Goal: Transaction & Acquisition: Purchase product/service

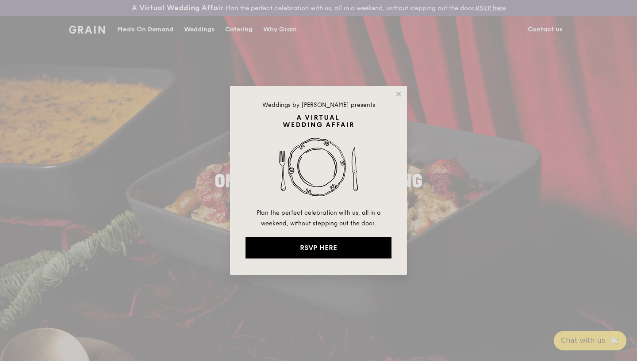
click at [535, 25] on div "Weddings by Grain presents Plan the perfect celebration with us, all in a weeke…" at bounding box center [318, 180] width 637 height 361
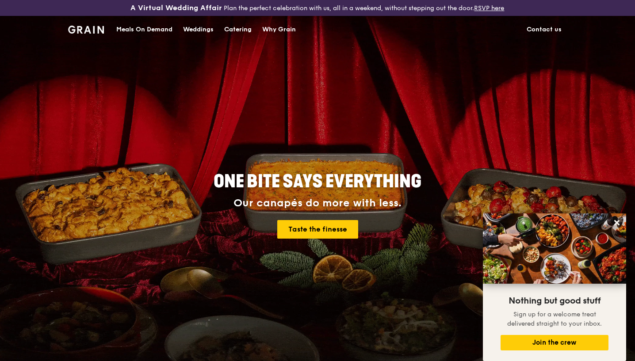
click at [151, 23] on div "Meals On Demand" at bounding box center [144, 29] width 56 height 27
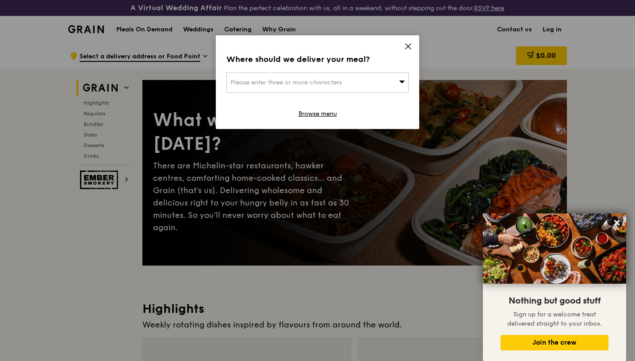
click at [243, 82] on span "Please enter three or more characters" at bounding box center [285, 83] width 111 height 8
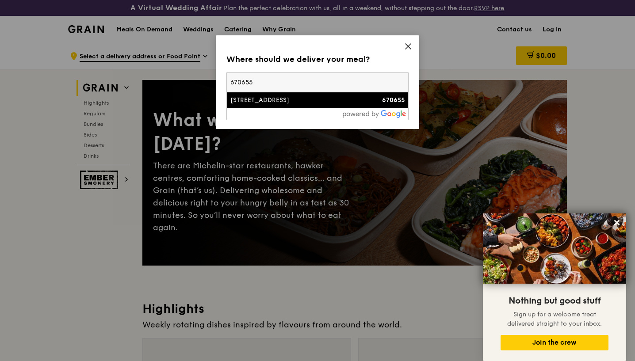
type input "670655"
click at [270, 102] on div "655 Senja Road" at bounding box center [295, 100] width 131 height 9
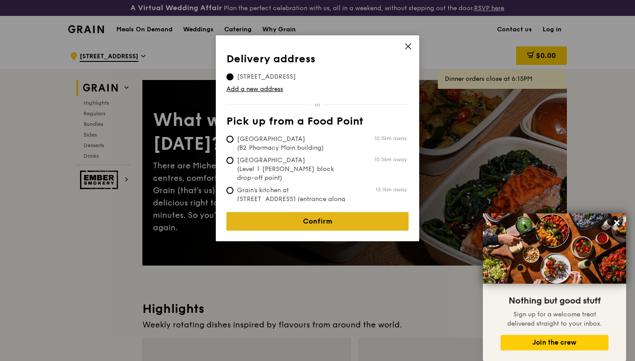
click at [285, 213] on link "Confirm" at bounding box center [317, 221] width 182 height 19
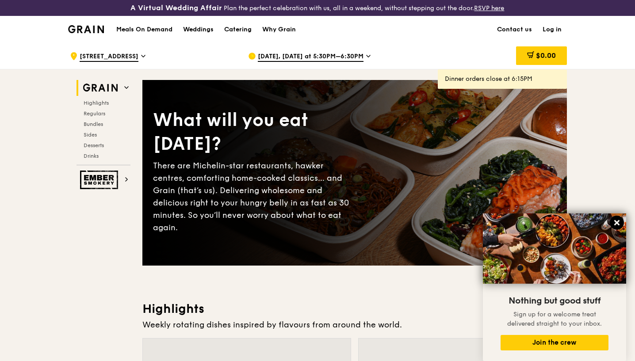
click at [617, 223] on icon at bounding box center [616, 222] width 5 height 5
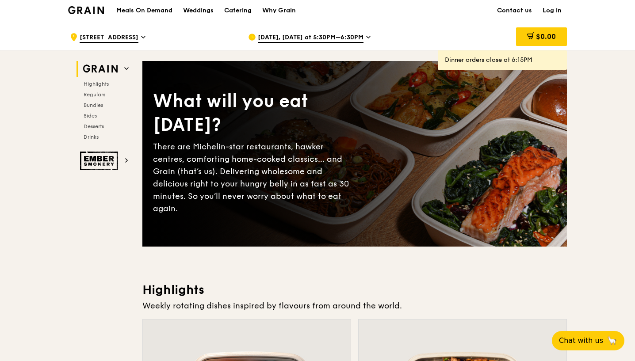
scroll to position [20, 0]
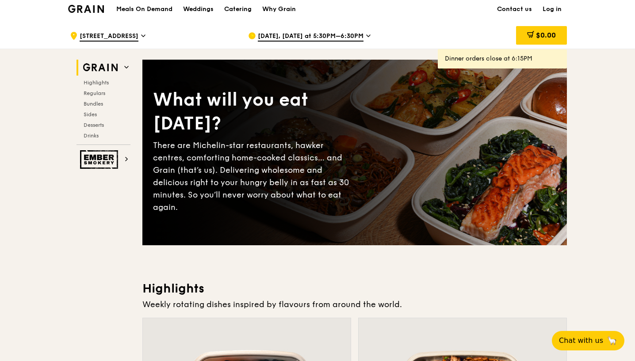
click at [326, 34] on span "Oct 9, Today at 5:30PM–6:30PM" at bounding box center [311, 37] width 106 height 10
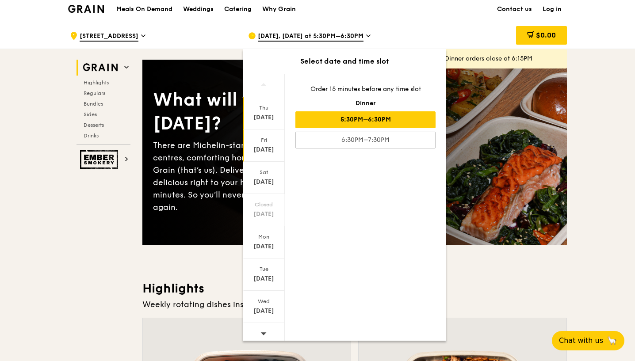
click at [263, 143] on div "Fri" at bounding box center [263, 140] width 39 height 7
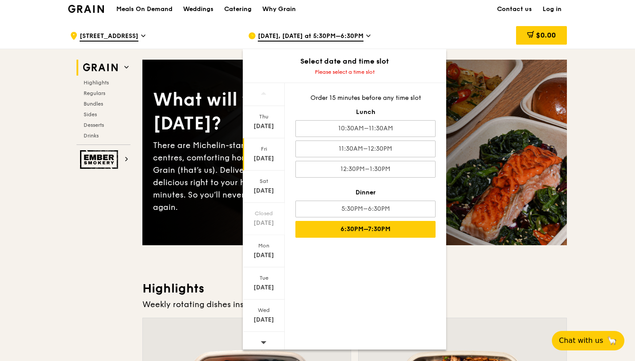
click at [327, 230] on div "6:30PM–7:30PM" at bounding box center [365, 229] width 140 height 17
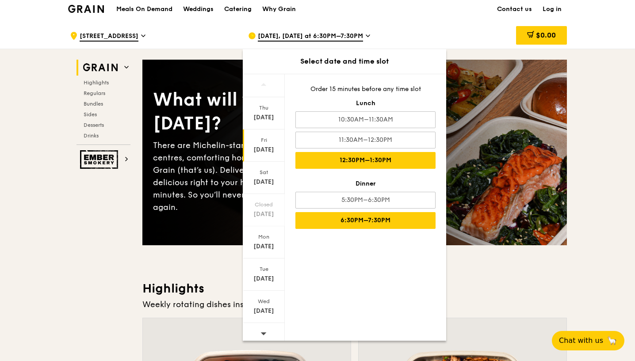
click at [347, 156] on div "12:30PM–1:30PM" at bounding box center [365, 160] width 140 height 17
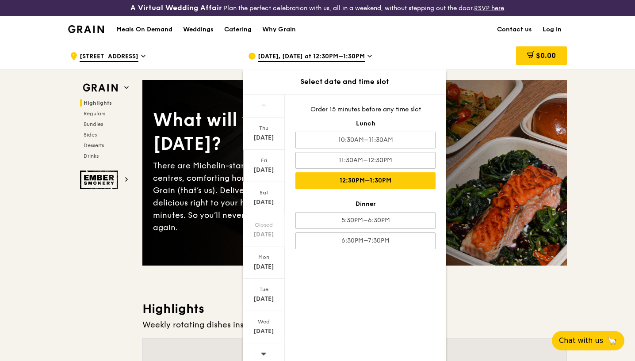
scroll to position [0, 0]
click at [419, 51] on div "Oct 10, Tomorrow at 12:30PM–1:30PM Select date and time slot Thu Oct 9 Fri Oct …" at bounding box center [330, 56] width 178 height 27
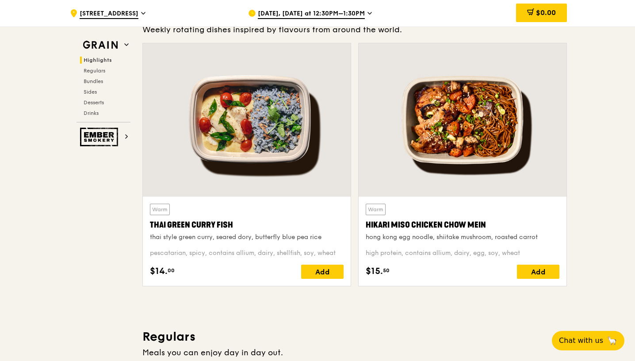
scroll to position [295, 0]
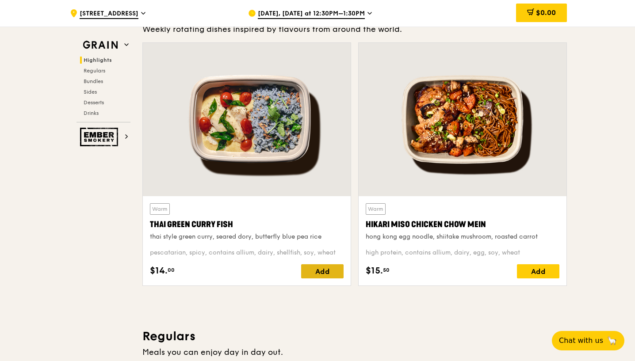
click at [326, 272] on div "Add" at bounding box center [322, 271] width 42 height 14
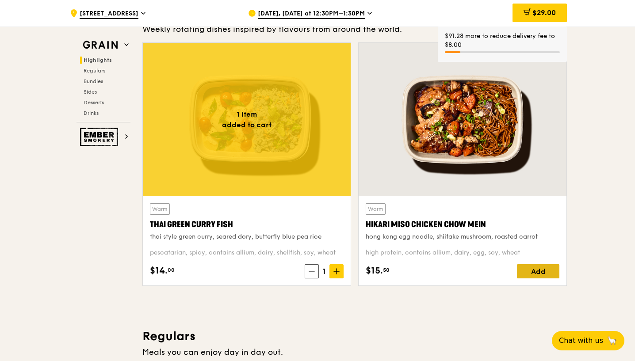
click at [533, 271] on div "Add" at bounding box center [538, 271] width 42 height 14
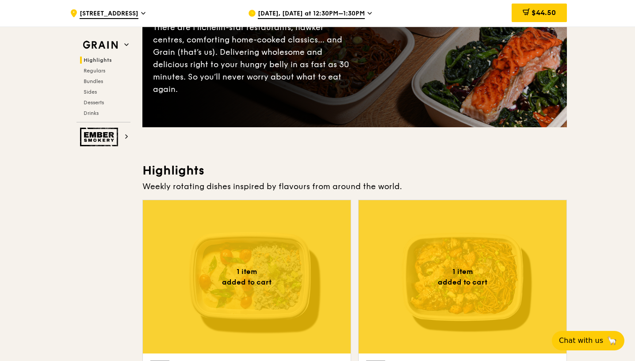
scroll to position [137, 0]
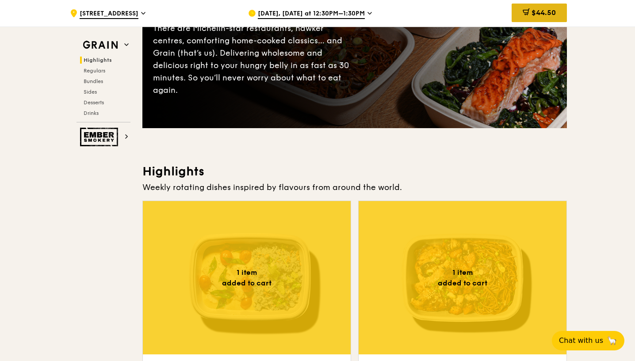
click at [543, 9] on span "$44.50" at bounding box center [543, 12] width 24 height 8
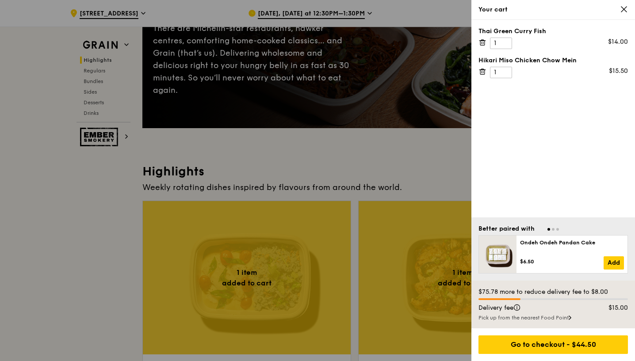
click at [481, 42] on icon at bounding box center [482, 42] width 8 height 8
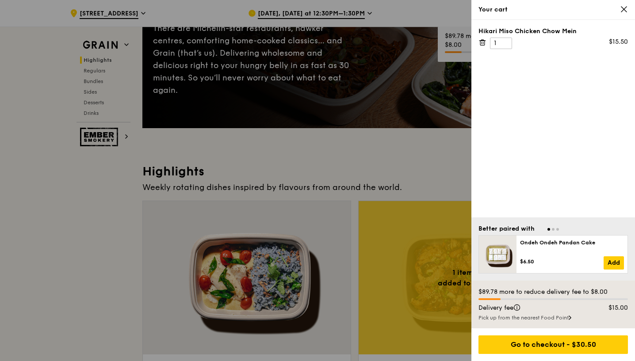
click at [484, 43] on icon at bounding box center [482, 42] width 8 height 8
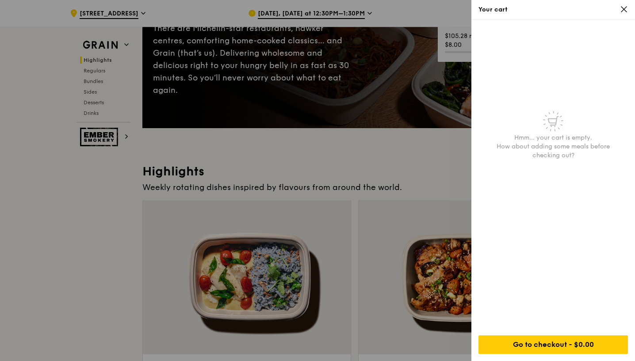
click at [98, 200] on div at bounding box center [317, 180] width 635 height 361
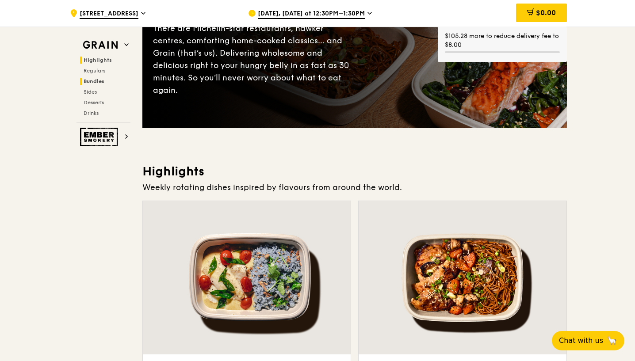
click at [99, 81] on span "Bundles" at bounding box center [94, 81] width 21 height 6
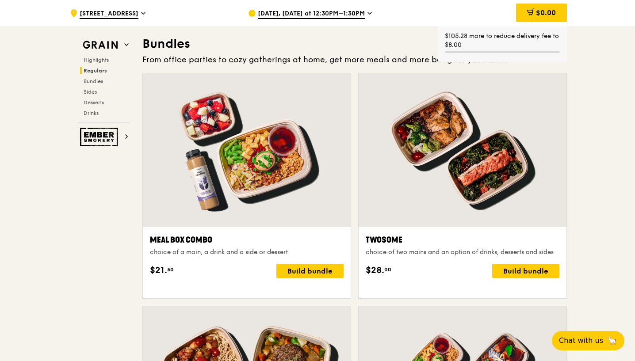
scroll to position [1280, 0]
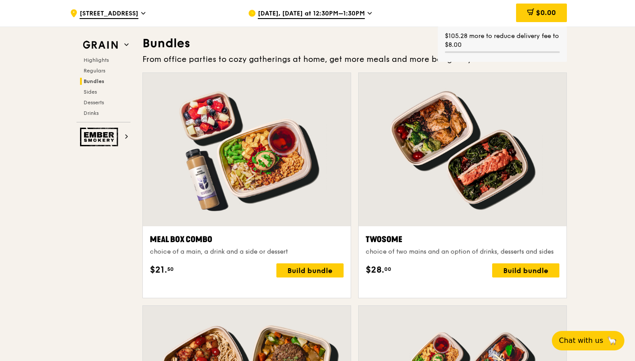
click at [447, 204] on div at bounding box center [462, 149] width 208 height 153
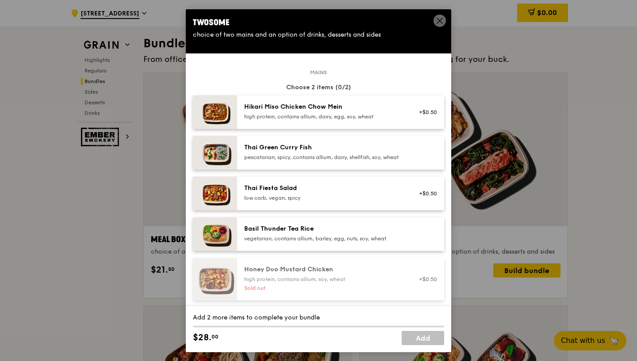
click at [344, 111] on div "Hikari Miso Chicken Chow Mein" at bounding box center [323, 106] width 159 height 9
click at [324, 151] on div "Thai Green Curry Fish" at bounding box center [323, 147] width 159 height 9
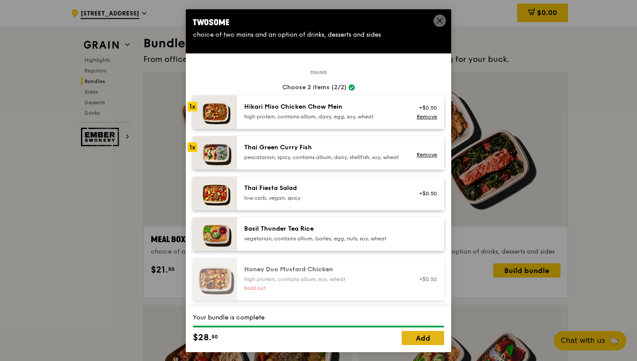
click at [433, 337] on link "Add" at bounding box center [422, 338] width 42 height 14
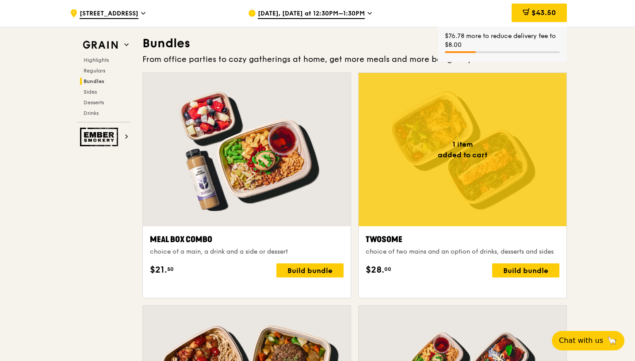
click at [363, 14] on span "Oct 10, Tomorrow at 12:30PM–1:30PM" at bounding box center [311, 14] width 107 height 10
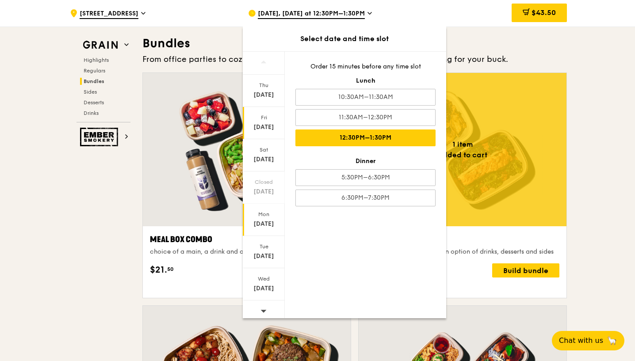
click at [260, 219] on div "Mon Oct 13" at bounding box center [264, 220] width 42 height 32
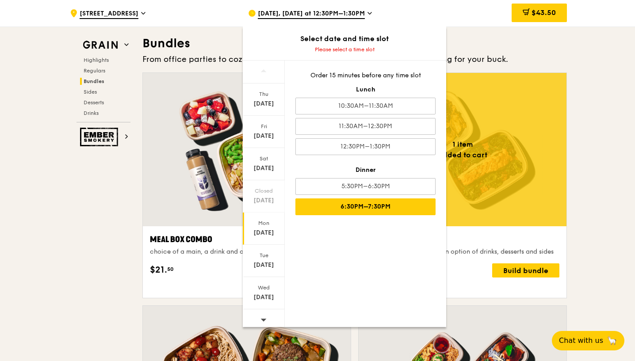
click at [342, 202] on div "6:30PM–7:30PM" at bounding box center [365, 206] width 140 height 17
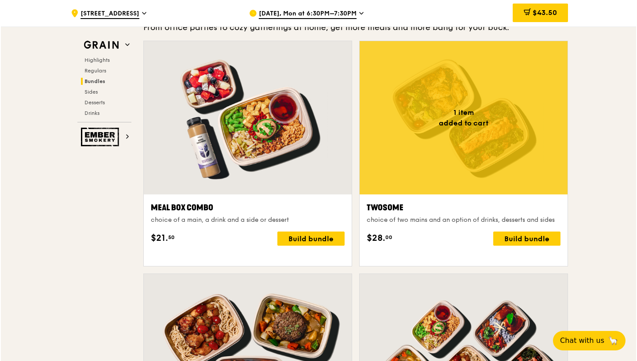
scroll to position [1323, 0]
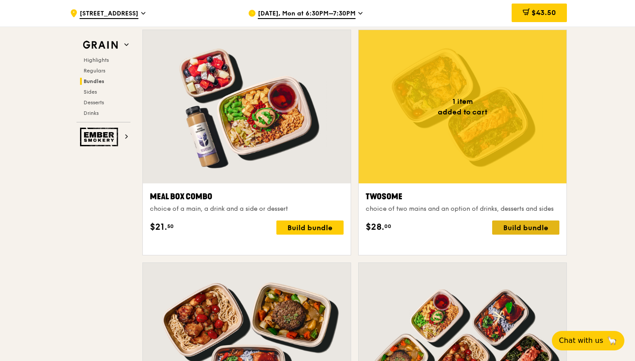
click at [521, 235] on div "Build bundle" at bounding box center [525, 228] width 67 height 14
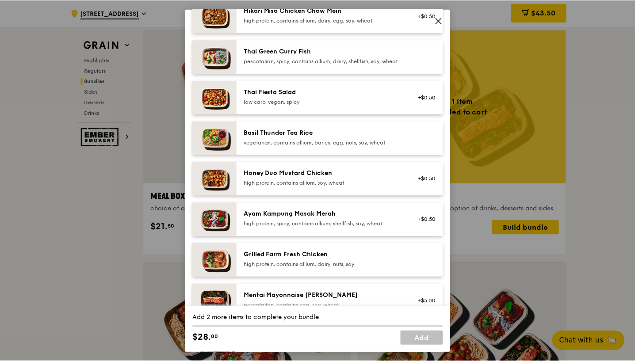
scroll to position [98, 0]
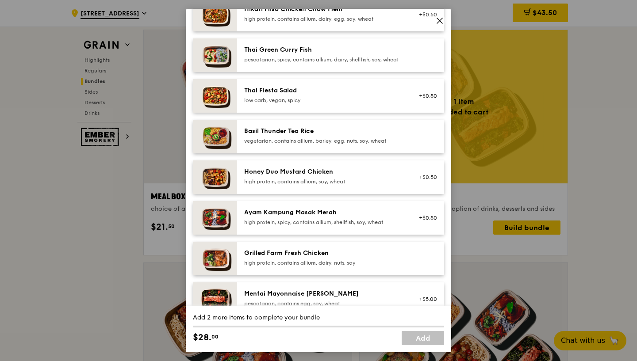
click at [306, 176] on div "Honey Duo Mustard Chicken" at bounding box center [323, 171] width 159 height 9
click at [286, 266] on div "high protein, contains allium, dairy, nuts, soy" at bounding box center [323, 262] width 159 height 7
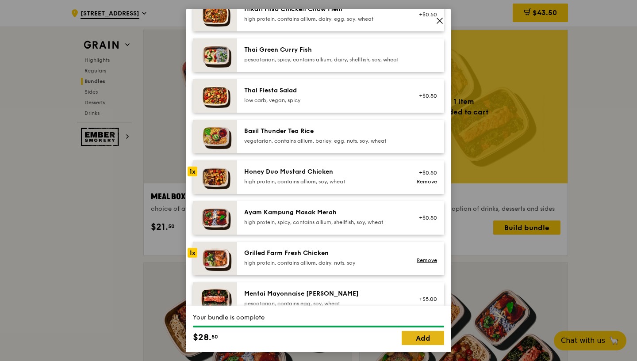
click at [420, 338] on link "Add" at bounding box center [422, 338] width 42 height 14
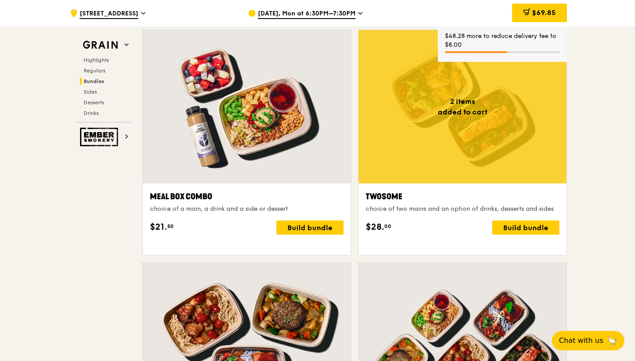
click at [347, 10] on span "Oct 13, Mon at 6:30PM–7:30PM" at bounding box center [307, 14] width 98 height 10
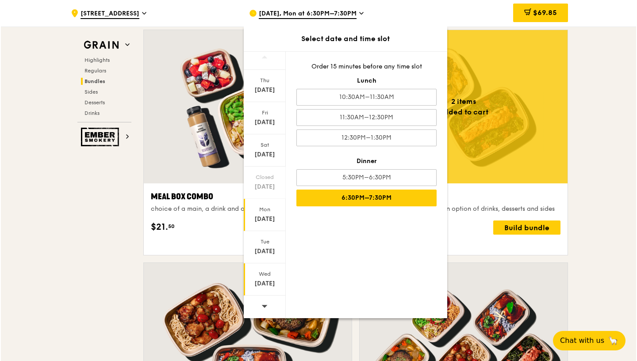
scroll to position [5, 0]
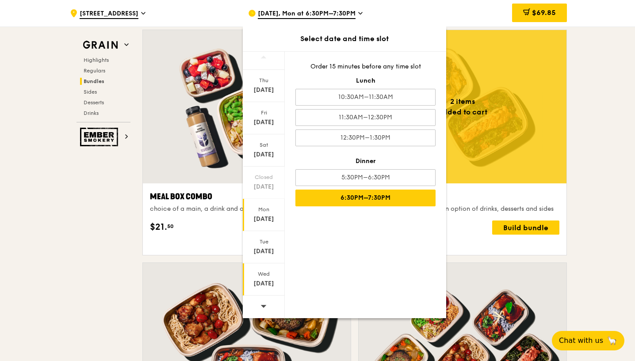
click at [262, 280] on div "Oct 15" at bounding box center [263, 283] width 39 height 9
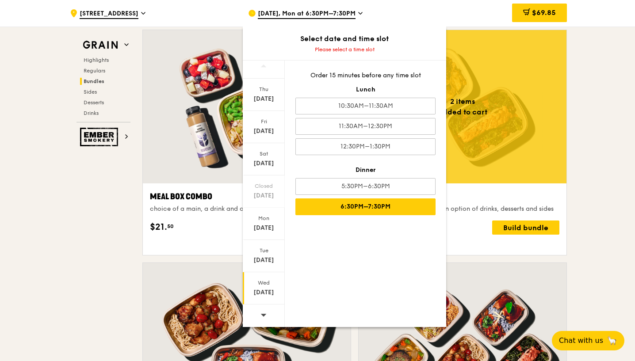
click at [337, 202] on div "6:30PM–7:30PM" at bounding box center [365, 206] width 140 height 17
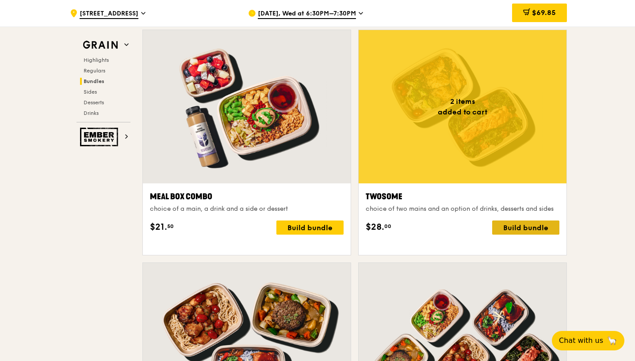
click at [521, 235] on div "Build bundle" at bounding box center [525, 228] width 67 height 14
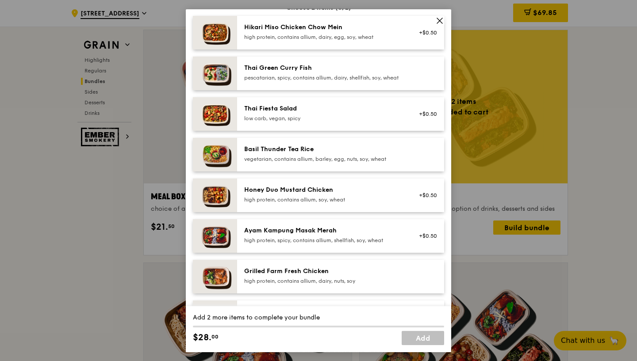
scroll to position [77, 0]
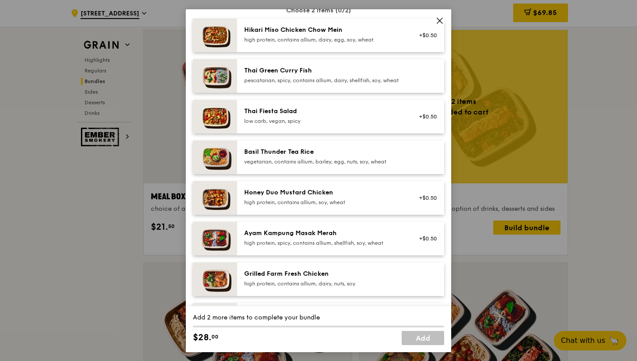
click at [324, 84] on div "pescatarian, spicy, contains allium, dairy, shellfish, soy, wheat" at bounding box center [323, 79] width 159 height 7
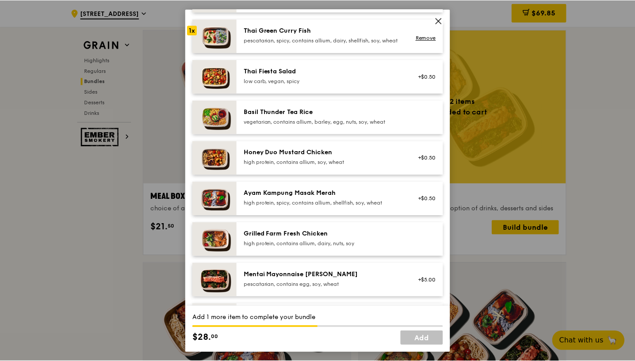
scroll to position [118, 0]
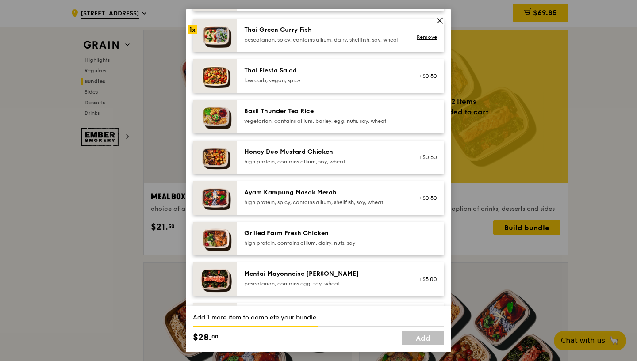
click at [295, 246] on div "high protein, contains allium, dairy, nuts, soy" at bounding box center [323, 242] width 159 height 7
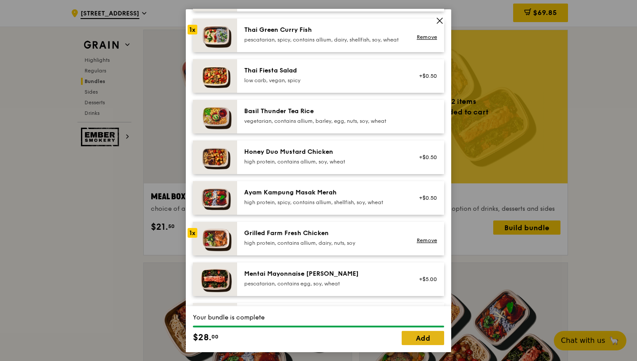
click at [415, 337] on link "Add" at bounding box center [422, 338] width 42 height 14
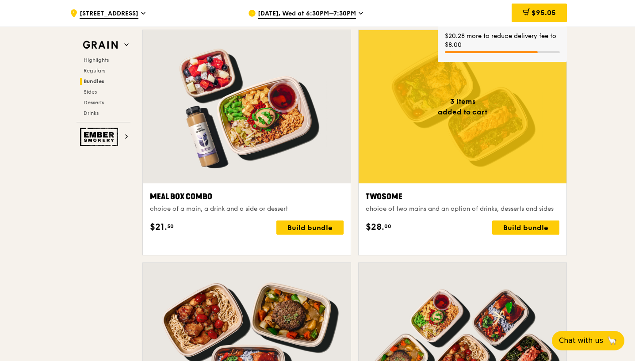
click at [275, 16] on span "Oct 15, Wed at 6:30PM–7:30PM" at bounding box center [307, 14] width 98 height 10
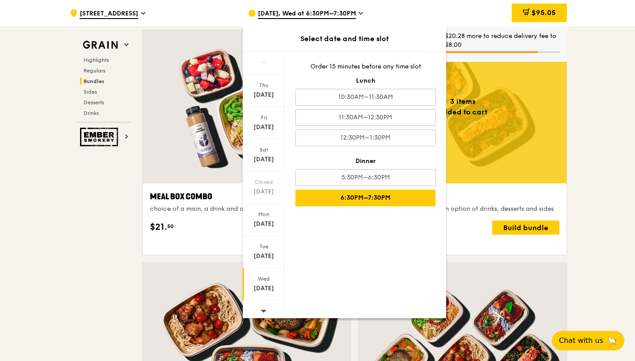
click at [263, 313] on icon at bounding box center [263, 311] width 6 height 7
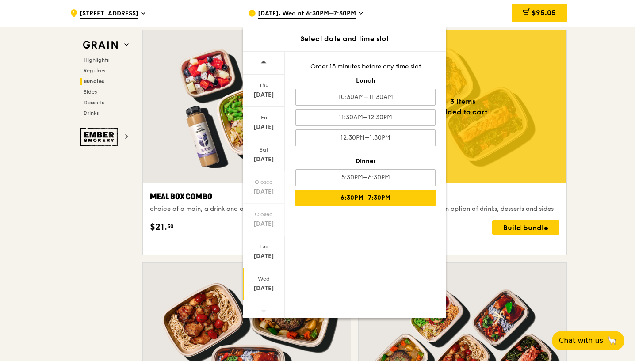
click at [263, 291] on div "Oct 22" at bounding box center [263, 288] width 39 height 9
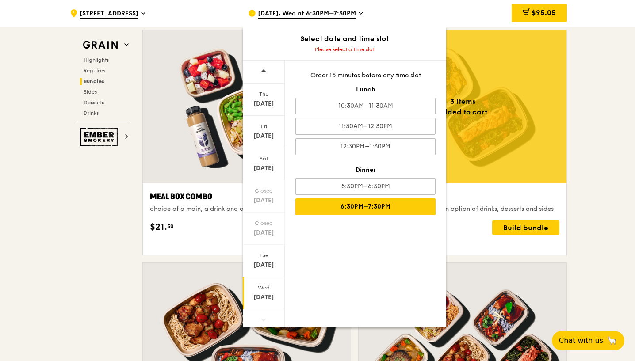
click at [344, 209] on div "6:30PM–7:30PM" at bounding box center [365, 206] width 140 height 17
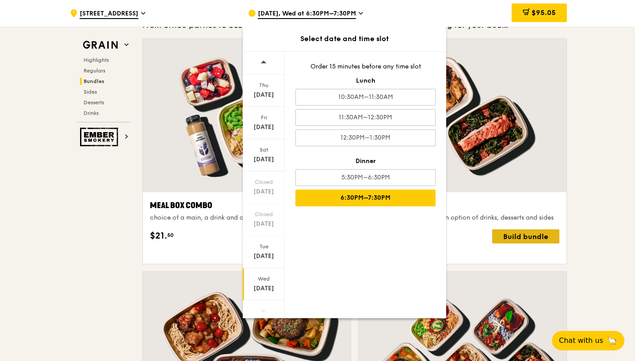
click at [532, 244] on div "Build bundle" at bounding box center [525, 236] width 67 height 14
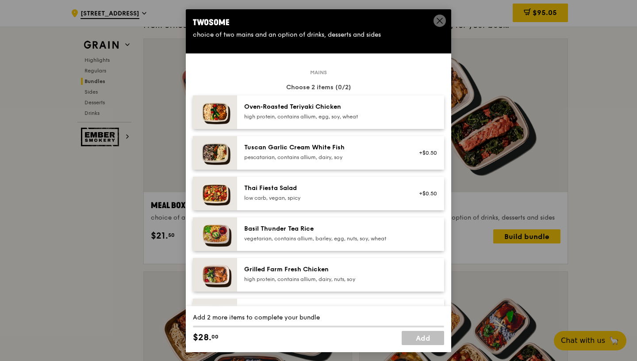
click at [339, 111] on div "Oven‑Roasted Teriyaki Chicken" at bounding box center [323, 106] width 159 height 9
click at [328, 152] on div "Tuscan Garlic Cream White Fish" at bounding box center [323, 147] width 159 height 9
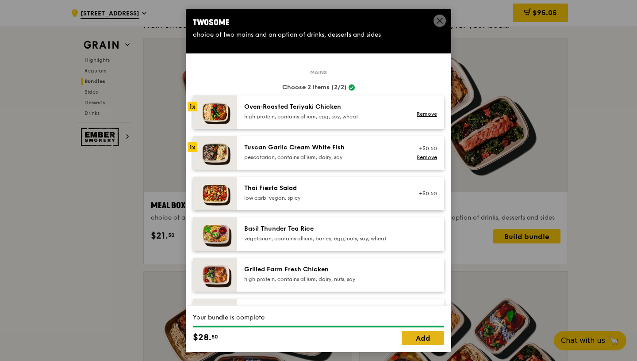
click at [415, 336] on link "Add" at bounding box center [422, 338] width 42 height 14
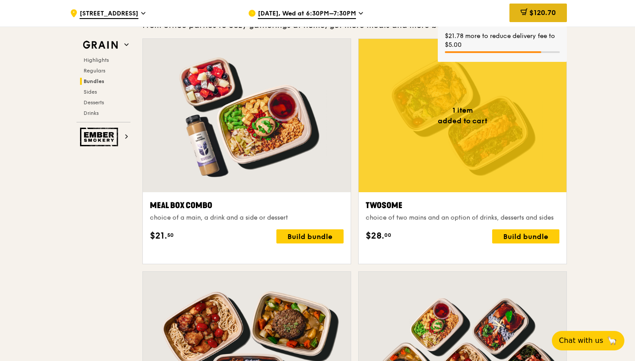
click at [534, 11] on span "$120.70" at bounding box center [542, 12] width 27 height 8
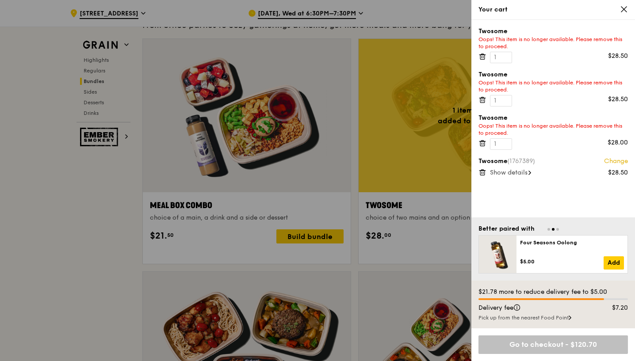
click at [555, 128] on div "Oops! This item is no longer available. Please remove this to proceed." at bounding box center [552, 129] width 149 height 14
click at [507, 141] on input "1" at bounding box center [501, 143] width 22 height 11
click at [505, 147] on input "1" at bounding box center [501, 143] width 22 height 11
click at [482, 144] on icon at bounding box center [482, 143] width 8 height 8
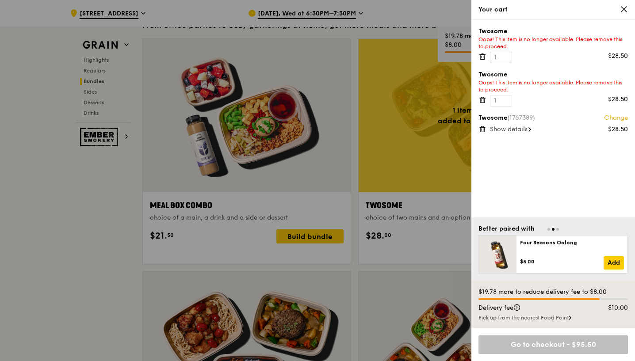
click at [482, 100] on icon at bounding box center [482, 100] width 8 height 8
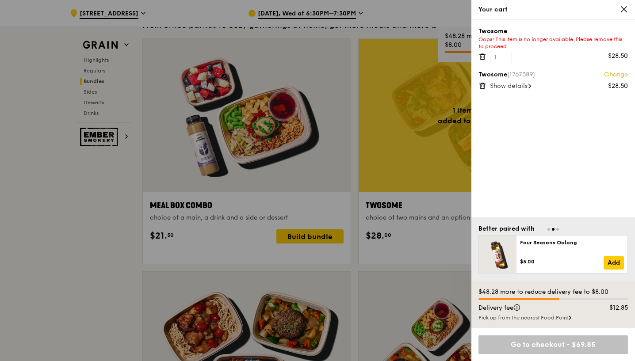
click at [483, 55] on icon at bounding box center [482, 54] width 2 height 1
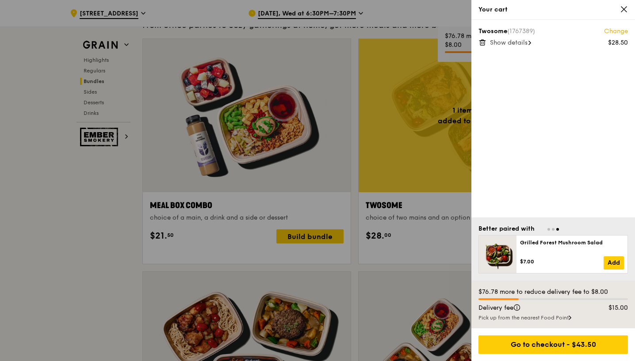
click at [504, 47] on div "Show details" at bounding box center [559, 42] width 138 height 9
click at [504, 47] on div "Hide details" at bounding box center [559, 42] width 138 height 9
click at [133, 215] on div at bounding box center [317, 180] width 635 height 361
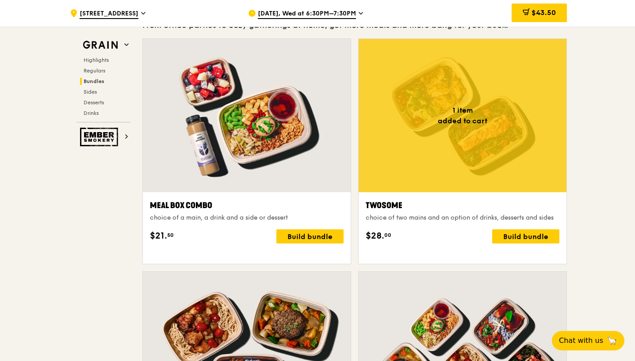
click at [328, 15] on span "Oct 22, Wed at 6:30PM–7:30PM" at bounding box center [307, 14] width 98 height 10
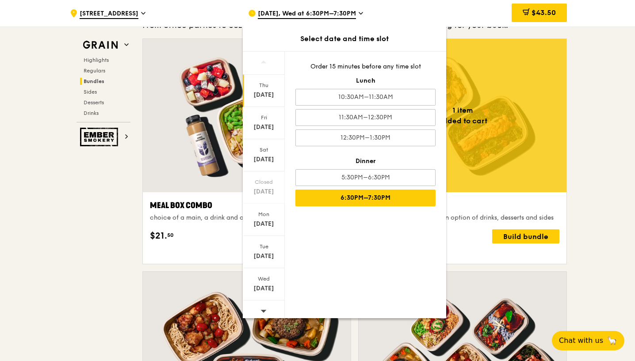
click at [266, 95] on div "Oct 9" at bounding box center [263, 95] width 39 height 9
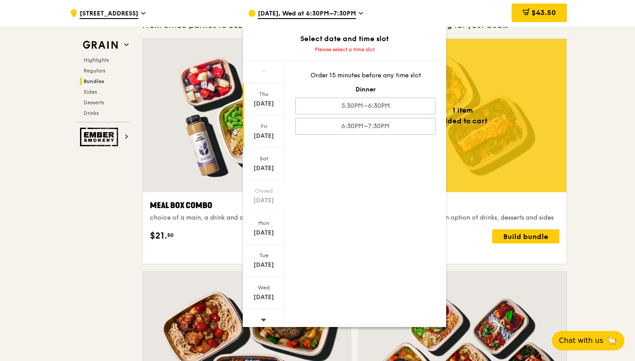
click at [272, 130] on div "Fri Oct 10" at bounding box center [264, 132] width 42 height 32
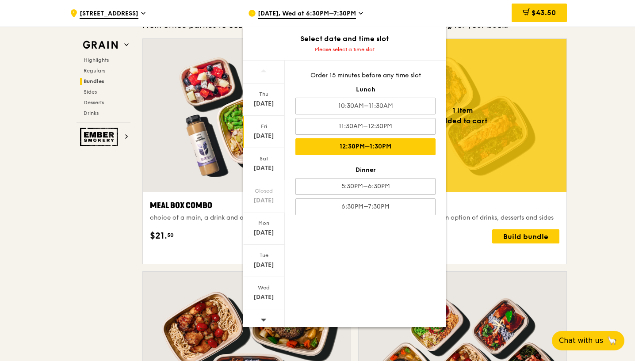
click at [326, 150] on div "12:30PM–1:30PM" at bounding box center [365, 146] width 140 height 17
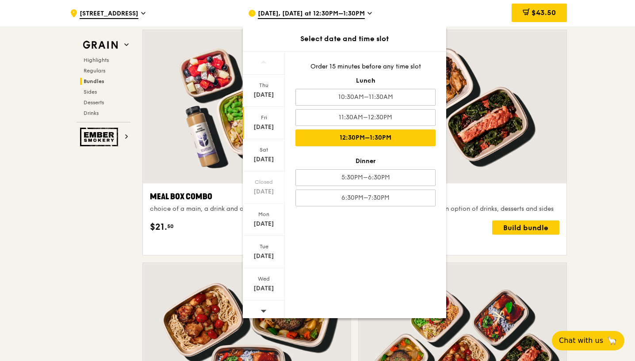
click at [381, 139] on div "12:30PM–1:30PM" at bounding box center [365, 138] width 140 height 17
click at [375, 11] on div "Oct 10, Tomorrow at 12:30PM–1:30PM" at bounding box center [330, 13] width 164 height 27
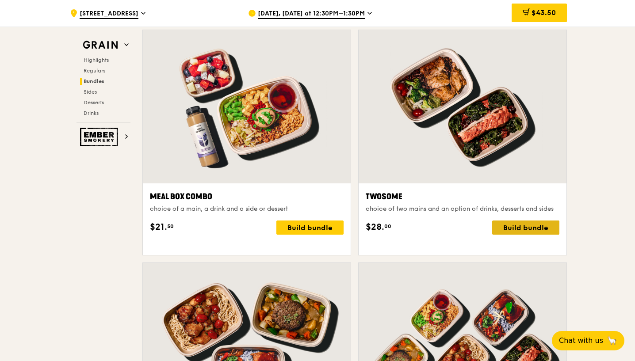
click at [501, 235] on div "Build bundle" at bounding box center [525, 228] width 67 height 14
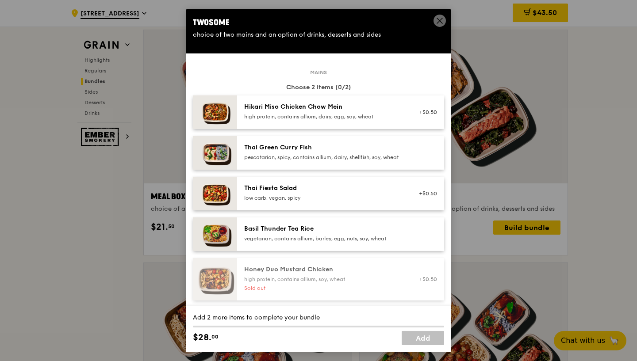
click at [384, 122] on div "Hikari Miso Chicken Chow Mein high protein, contains allium, dairy, egg, soy, w…" at bounding box center [323, 111] width 169 height 19
click at [374, 152] on div "Thai Green Curry Fish" at bounding box center [323, 147] width 159 height 9
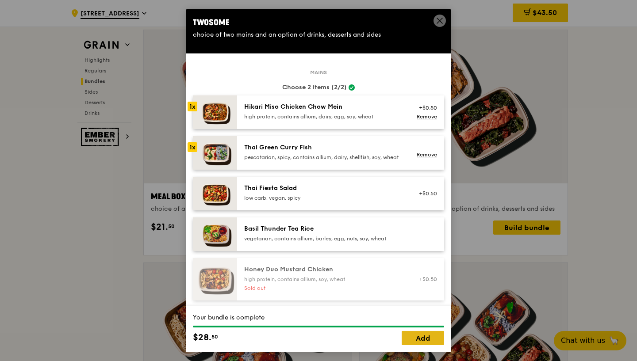
click at [417, 336] on link "Add" at bounding box center [422, 338] width 42 height 14
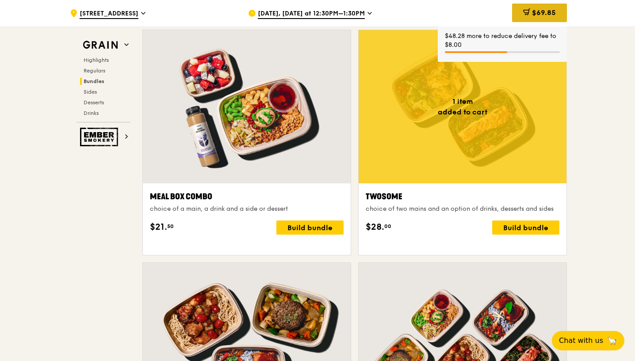
click at [532, 15] on span "$69.85" at bounding box center [544, 12] width 24 height 8
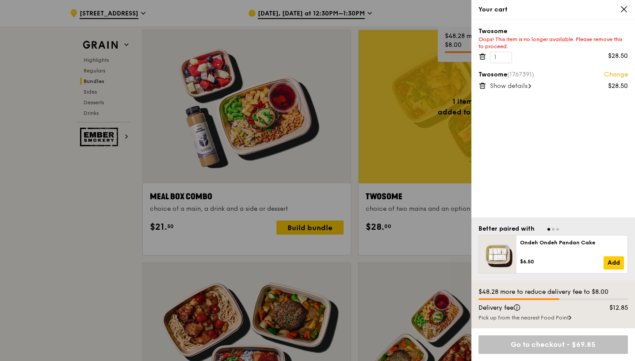
click at [481, 57] on icon at bounding box center [481, 57] width 0 height 2
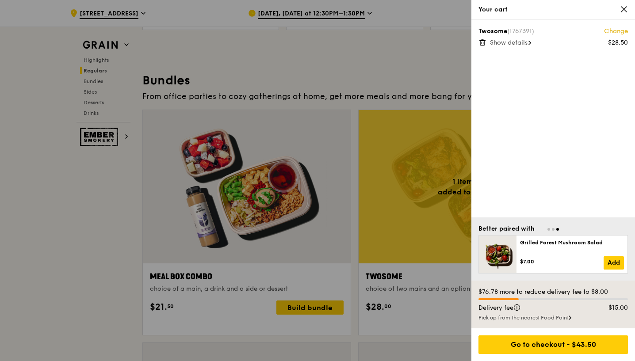
scroll to position [1190, 0]
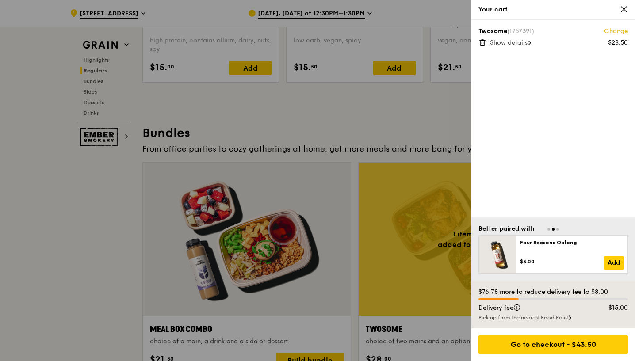
click at [482, 44] on icon at bounding box center [482, 42] width 8 height 8
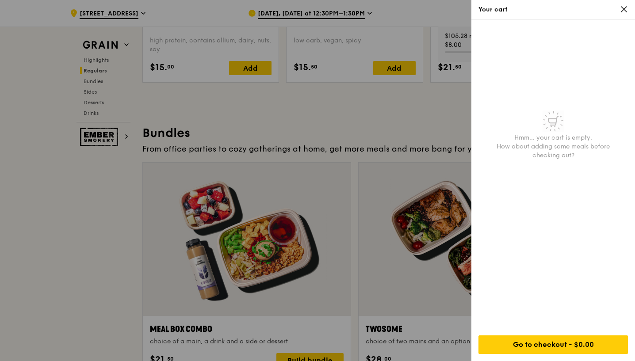
click at [425, 122] on div at bounding box center [317, 180] width 635 height 361
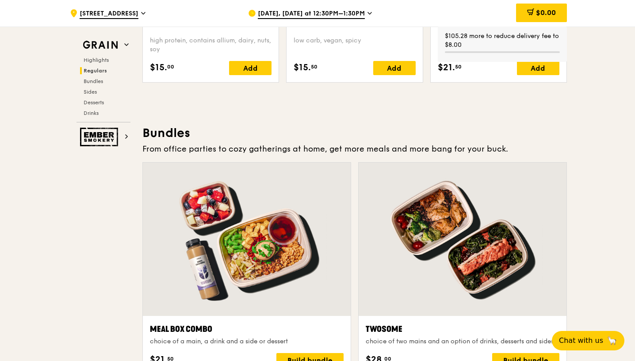
click at [419, 254] on div at bounding box center [462, 239] width 208 height 153
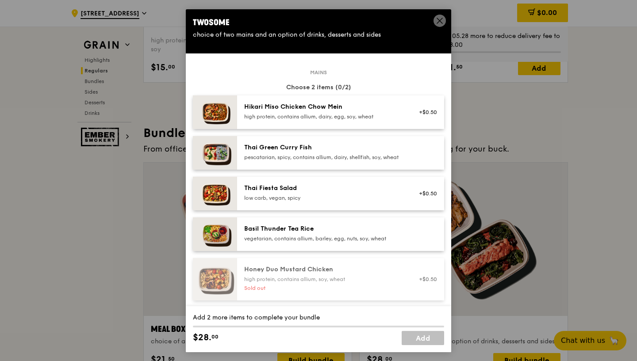
click at [363, 120] on div "high protein, contains allium, dairy, egg, soy, wheat" at bounding box center [323, 116] width 159 height 7
click at [358, 160] on div "pescatarian, spicy, contains allium, dairy, shellfish, soy, wheat" at bounding box center [323, 156] width 159 height 7
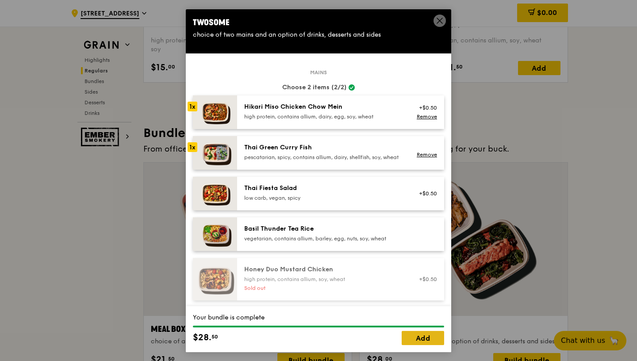
click at [415, 337] on link "Add" at bounding box center [422, 338] width 42 height 14
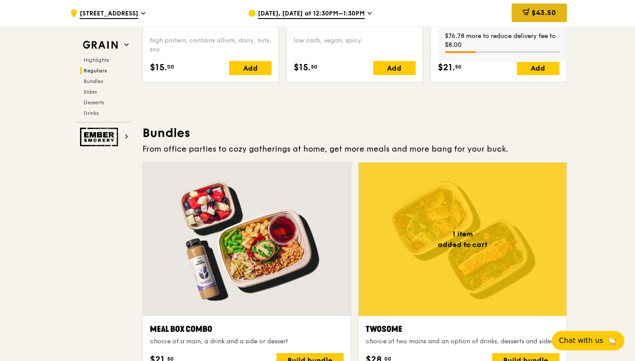
click at [547, 14] on span "$43.50" at bounding box center [543, 12] width 24 height 8
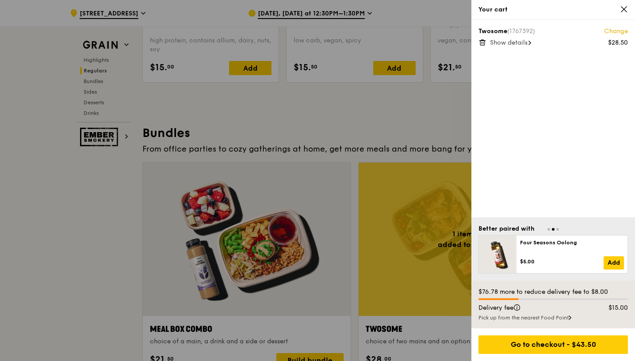
click at [438, 103] on div at bounding box center [317, 180] width 635 height 361
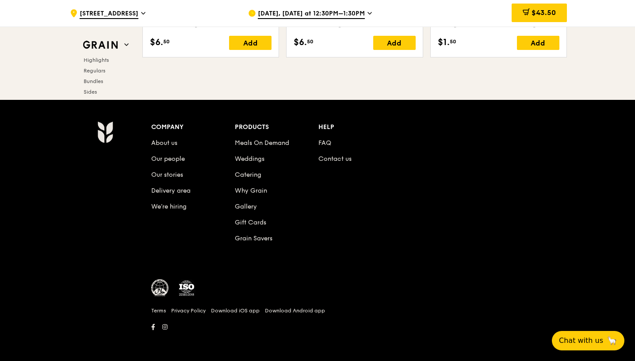
scroll to position [3741, 0]
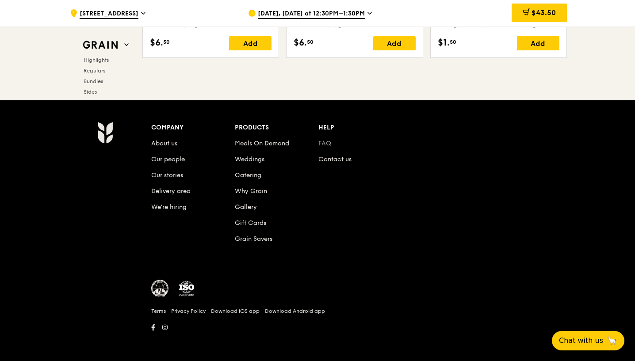
click at [320, 146] on link "FAQ" at bounding box center [324, 144] width 13 height 8
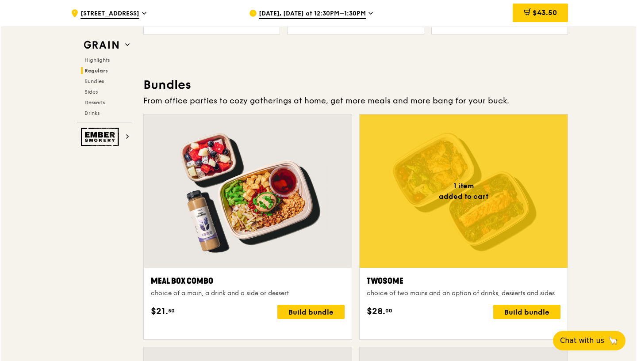
scroll to position [1254, 0]
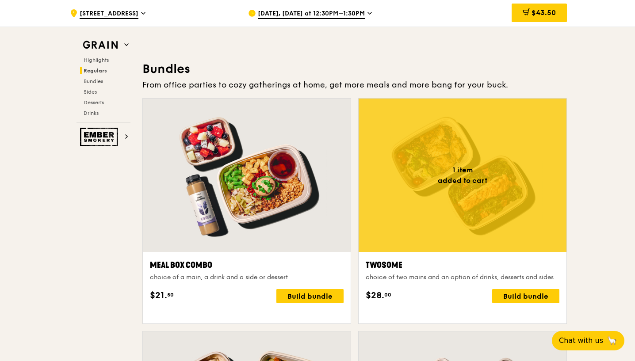
click at [381, 10] on div "Oct 10, Tomorrow at 12:30PM–1:30PM" at bounding box center [330, 13] width 164 height 27
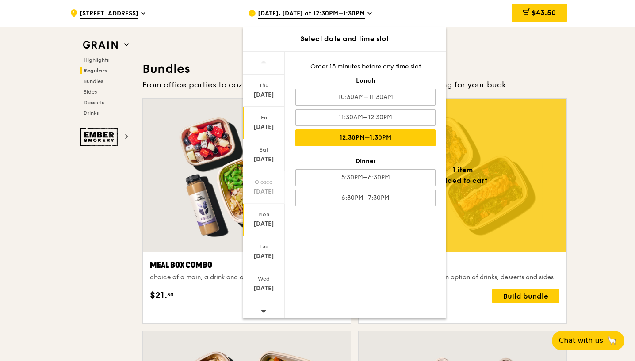
click at [262, 222] on div "Oct 13" at bounding box center [263, 224] width 39 height 9
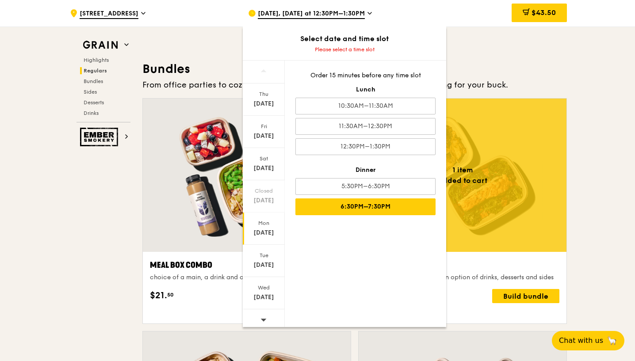
click at [355, 205] on div "6:30PM–7:30PM" at bounding box center [365, 206] width 140 height 17
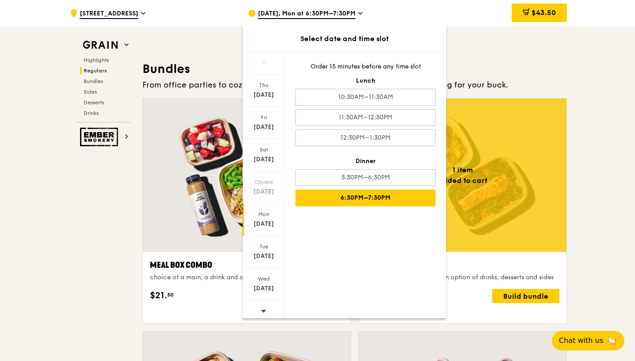
click at [478, 210] on div at bounding box center [462, 175] width 208 height 153
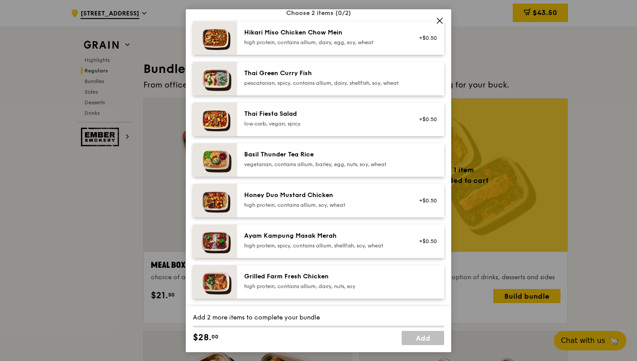
scroll to position [76, 0]
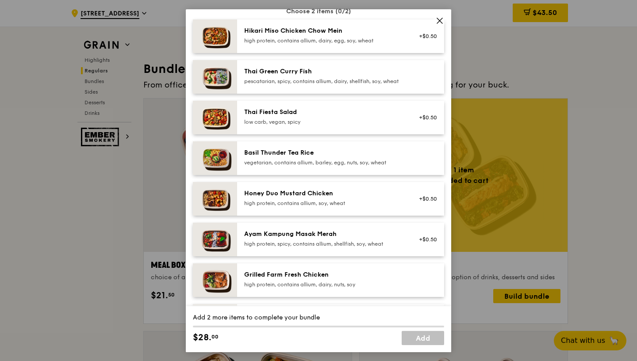
click at [321, 206] on div "high protein, contains allium, soy, wheat" at bounding box center [323, 202] width 159 height 7
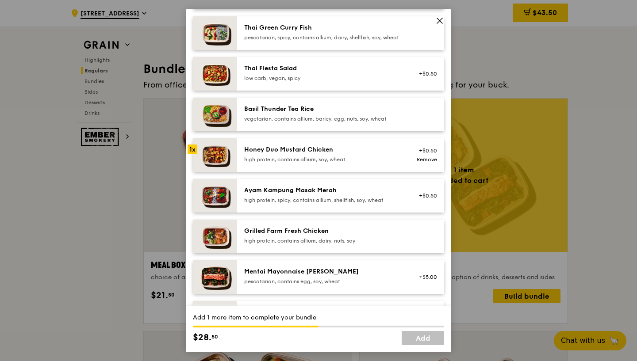
scroll to position [123, 0]
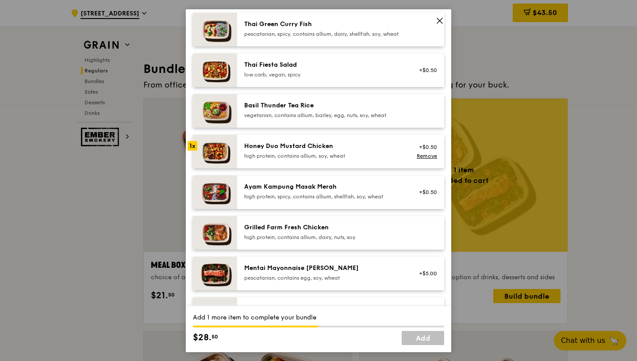
click at [307, 240] on div "high protein, contains allium, dairy, nuts, soy" at bounding box center [323, 236] width 159 height 7
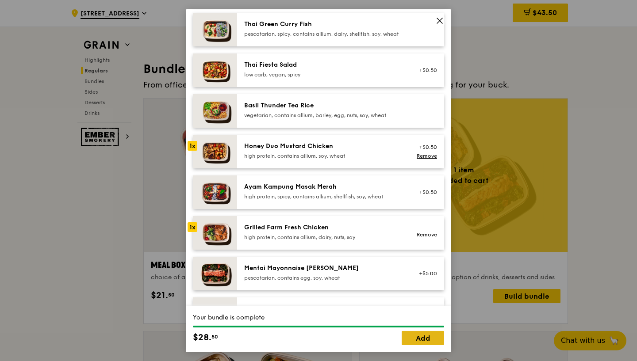
click at [415, 336] on link "Add" at bounding box center [422, 338] width 42 height 14
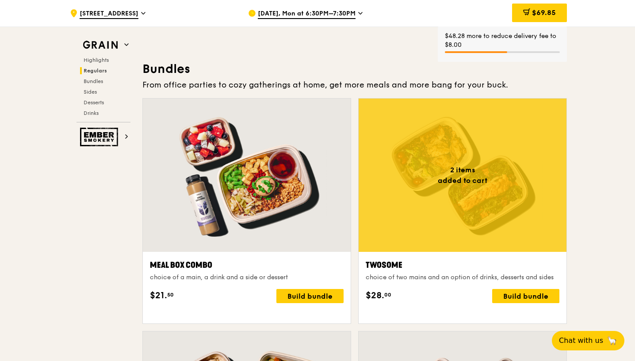
click at [348, 11] on span "Oct 13, Mon at 6:30PM–7:30PM" at bounding box center [307, 14] width 98 height 10
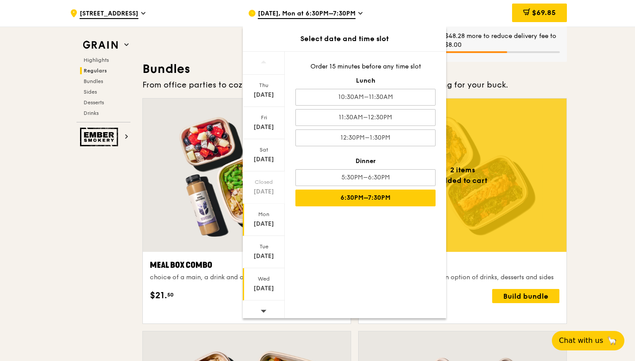
click at [265, 282] on div "Wed" at bounding box center [263, 278] width 39 height 7
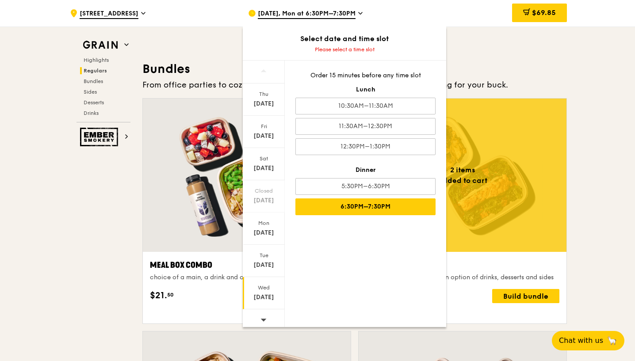
click at [328, 207] on div "6:30PM–7:30PM" at bounding box center [365, 206] width 140 height 17
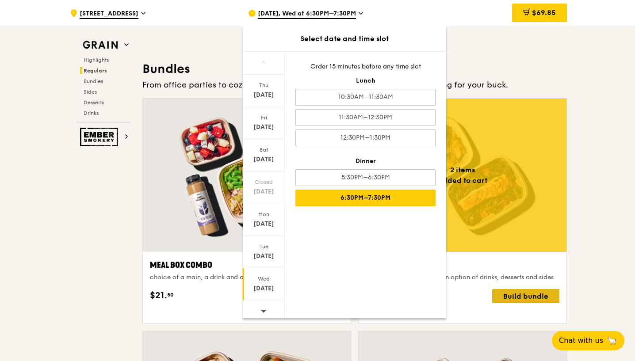
click at [536, 303] on div "Build bundle" at bounding box center [525, 296] width 67 height 14
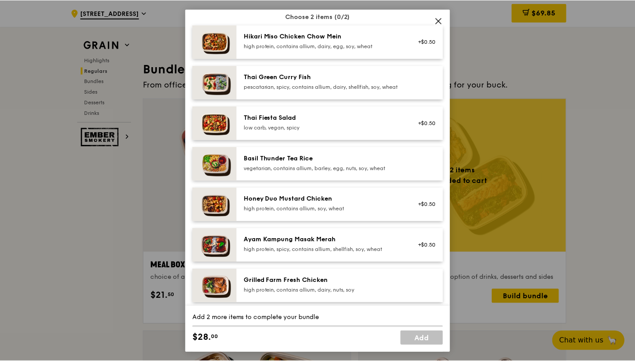
scroll to position [72, 0]
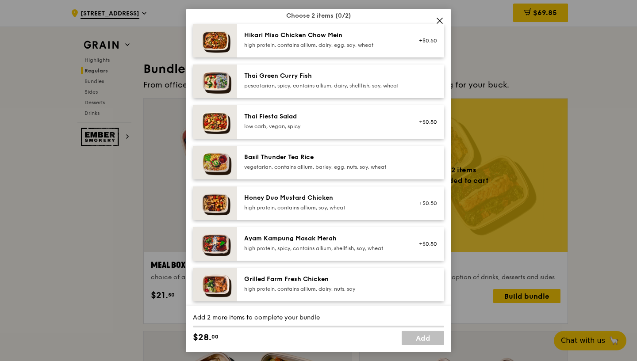
click at [320, 76] on div "Thai Green Curry Fish pescatarian, spicy, contains allium, dairy, shellfish, so…" at bounding box center [340, 81] width 207 height 34
click at [305, 286] on div "Grilled Farm Fresh Chicken high protein, contains allium, dairy, nuts, soy" at bounding box center [340, 284] width 207 height 34
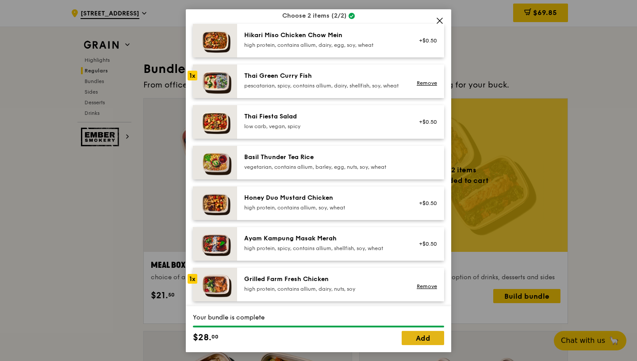
click at [429, 336] on link "Add" at bounding box center [422, 338] width 42 height 14
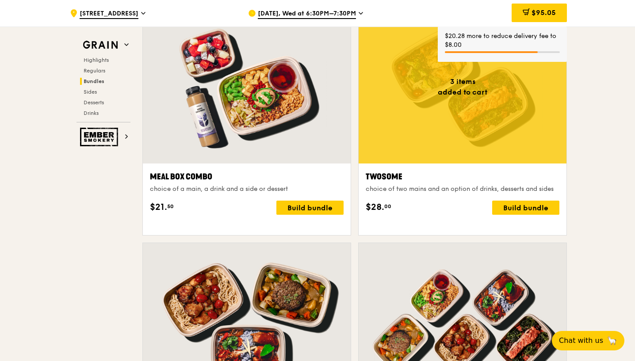
scroll to position [1344, 0]
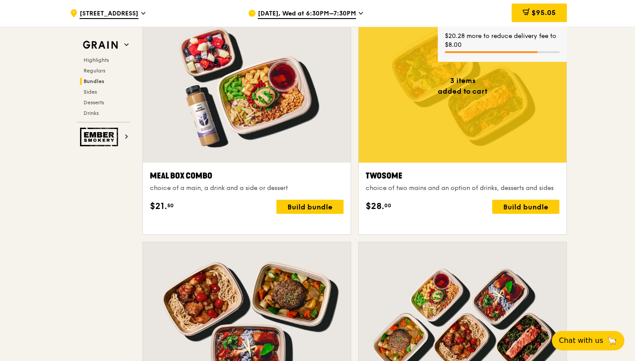
click at [335, 15] on span "Oct 15, Wed at 6:30PM–7:30PM" at bounding box center [307, 14] width 98 height 10
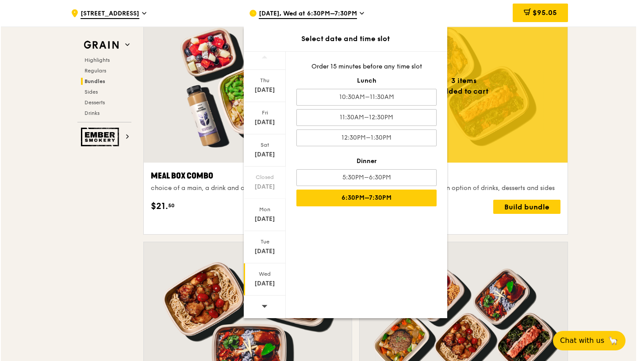
scroll to position [5, 0]
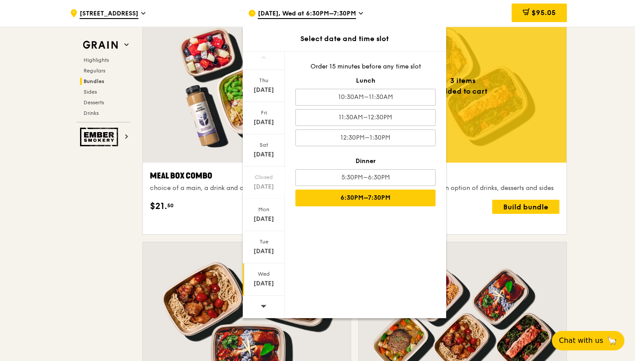
click at [264, 310] on span at bounding box center [263, 306] width 6 height 21
click at [265, 126] on div "Oct 17" at bounding box center [263, 122] width 39 height 9
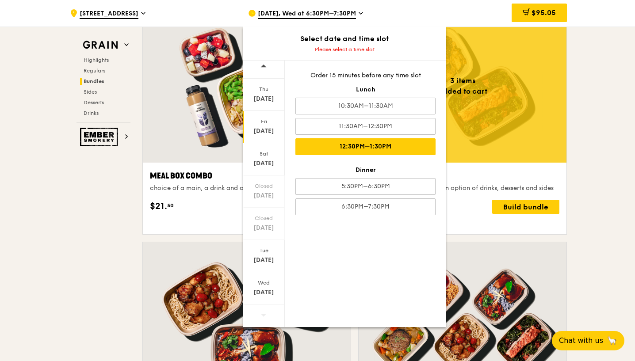
click at [326, 144] on div "12:30PM–1:30PM" at bounding box center [365, 146] width 140 height 17
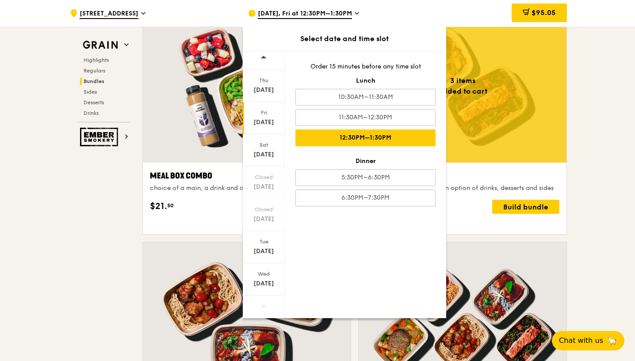
click at [484, 154] on div at bounding box center [462, 85] width 208 height 153
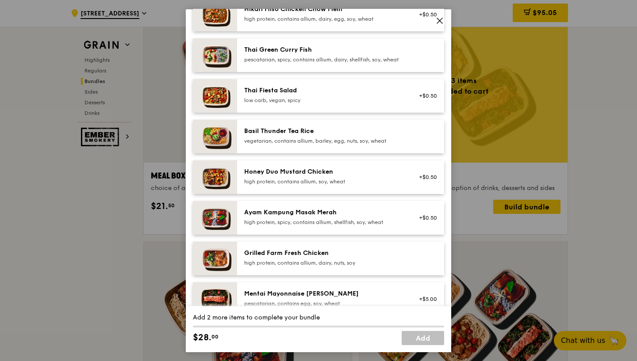
scroll to position [101, 0]
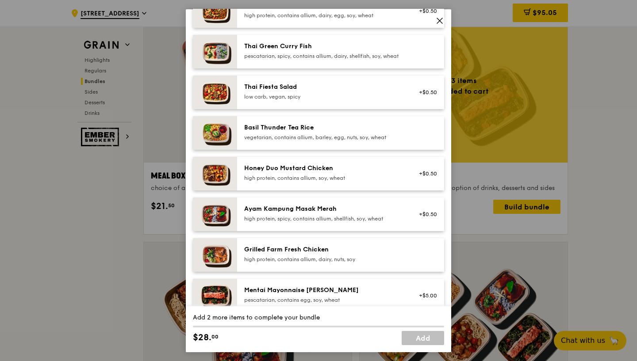
click at [360, 213] on div "Ayam Kampung Masak Merah" at bounding box center [323, 208] width 159 height 9
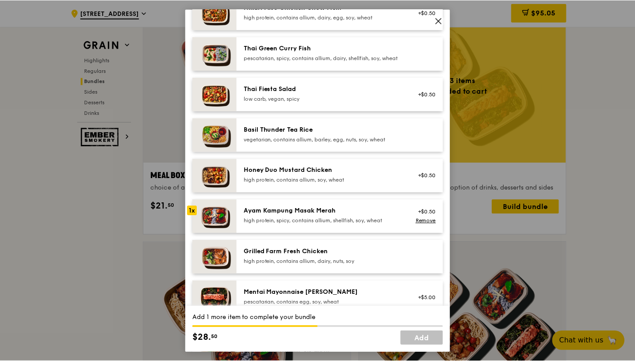
scroll to position [102, 0]
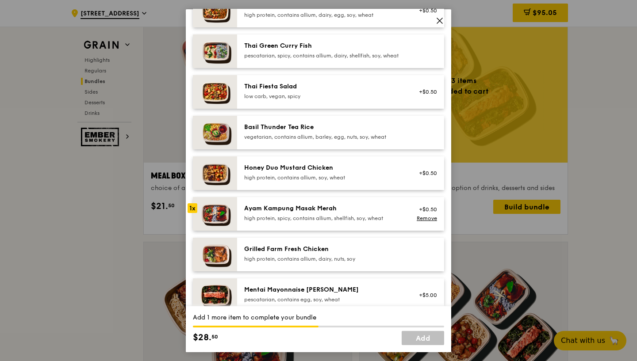
click at [365, 181] on div "high protein, contains allium, soy, wheat" at bounding box center [323, 177] width 159 height 7
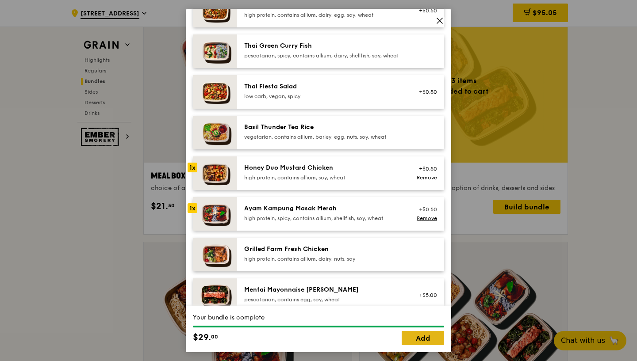
click at [417, 343] on link "Add" at bounding box center [422, 338] width 42 height 14
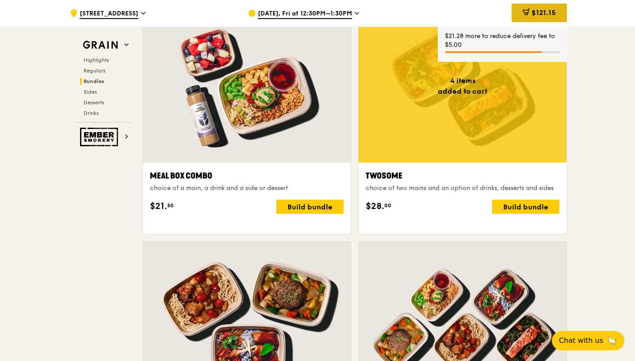
click at [539, 13] on span "$121.15" at bounding box center [543, 12] width 24 height 8
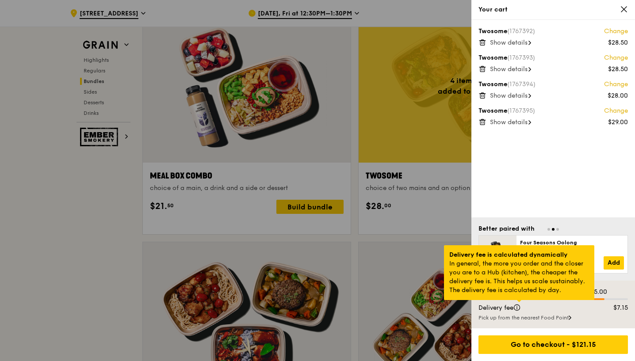
click at [519, 302] on div at bounding box center [519, 301] width 4 height 2
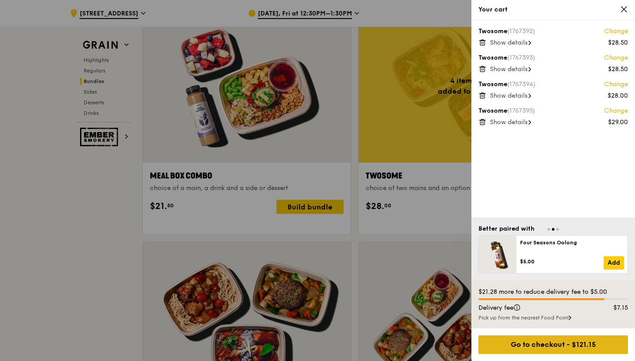
click at [601, 339] on div "Go to checkout - $121.15" at bounding box center [552, 345] width 149 height 19
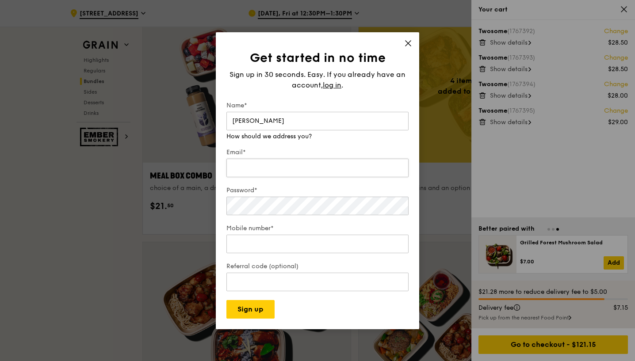
type input "Khairul Akmal"
type input "khairul_akmal@hotmail.com"
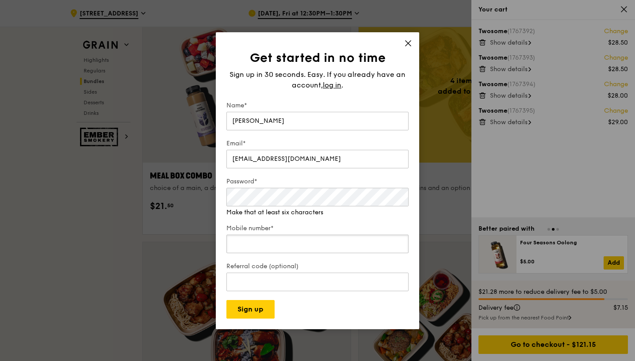
click at [280, 239] on input "Mobile number*" at bounding box center [317, 244] width 182 height 19
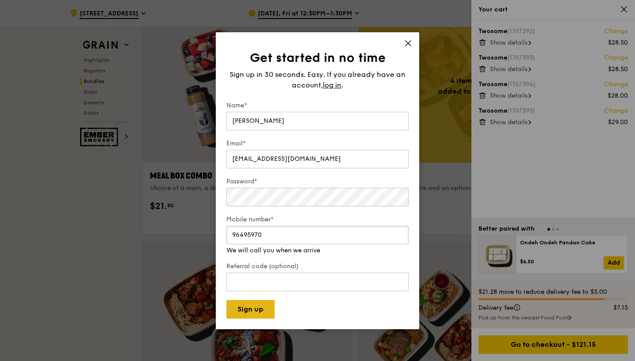
type input "96495970"
click at [260, 308] on button "Sign up" at bounding box center [250, 309] width 48 height 19
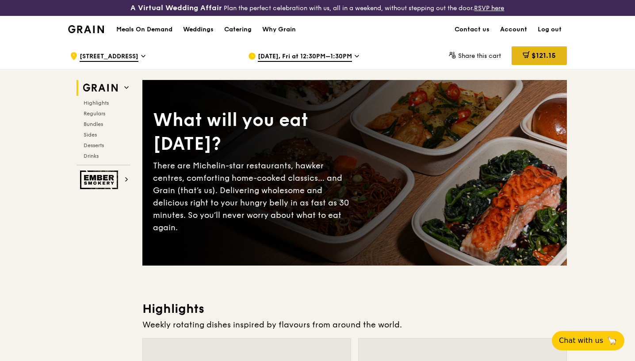
click at [532, 56] on span "$121.15" at bounding box center [543, 55] width 24 height 8
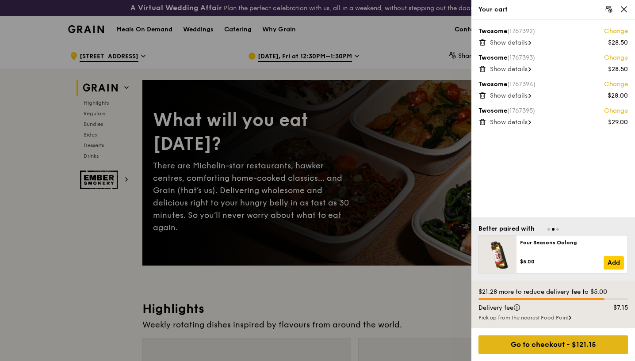
click at [541, 348] on div "Go to checkout - $121.15" at bounding box center [552, 345] width 149 height 19
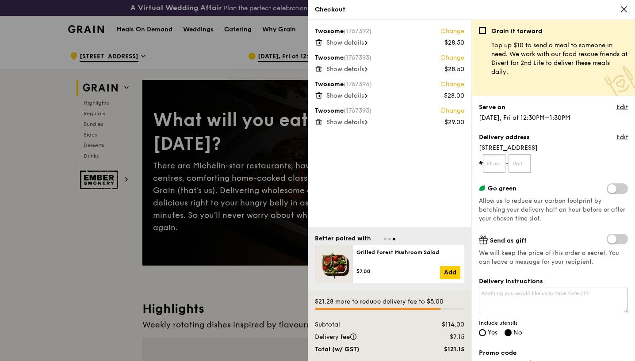
click at [494, 165] on input "text" at bounding box center [494, 163] width 23 height 19
type input "07"
click at [518, 164] on input "text" at bounding box center [519, 163] width 23 height 19
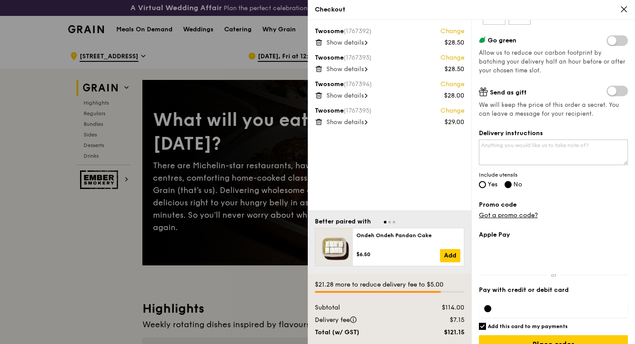
type input "272"
click at [345, 41] on span "Show details" at bounding box center [345, 43] width 38 height 8
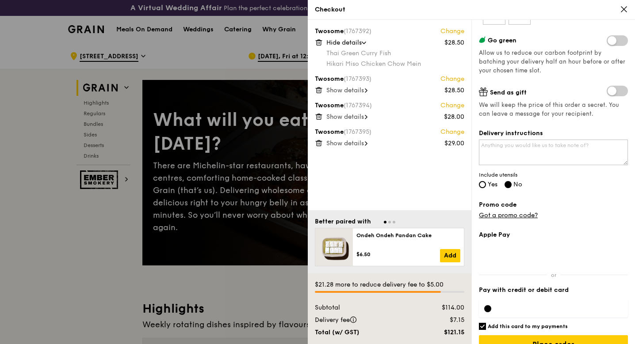
click at [354, 90] on span "Show details" at bounding box center [345, 91] width 38 height 8
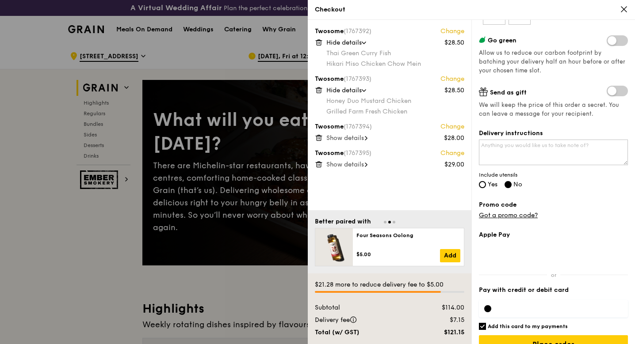
click at [350, 138] on span "Show details" at bounding box center [345, 138] width 38 height 8
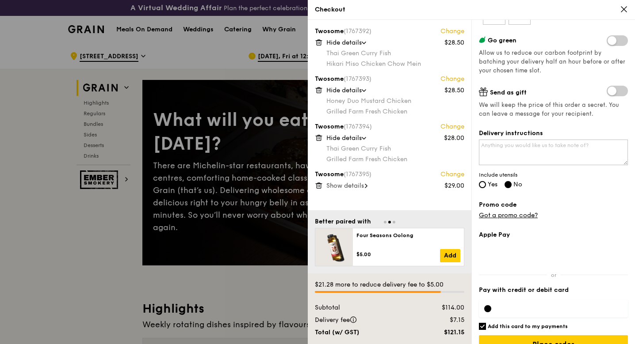
click at [348, 188] on span "Show details" at bounding box center [345, 186] width 38 height 8
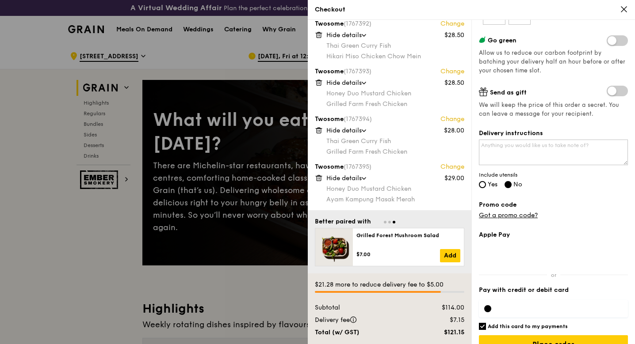
scroll to position [8, 0]
click at [485, 214] on link "Got a promo code?" at bounding box center [508, 216] width 59 height 8
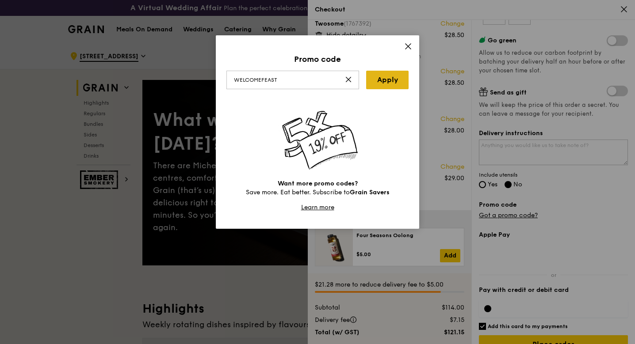
click at [390, 78] on link "Apply" at bounding box center [387, 80] width 42 height 19
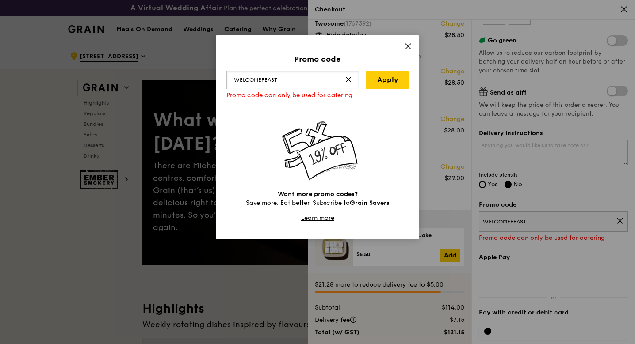
drag, startPoint x: 301, startPoint y: 83, endPoint x: 225, endPoint y: 70, distance: 77.0
click at [225, 71] on div "Promo code WELCOMEFEAST Apply Promo code can only be used for catering Want mor…" at bounding box center [317, 137] width 203 height 204
type input "PAYDAY5OFF"
click at [387, 78] on link "Apply" at bounding box center [387, 80] width 42 height 19
click at [407, 49] on icon at bounding box center [408, 46] width 8 height 8
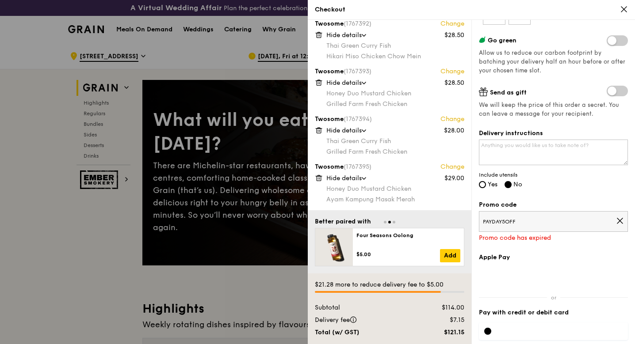
click at [617, 219] on icon at bounding box center [619, 220] width 5 height 5
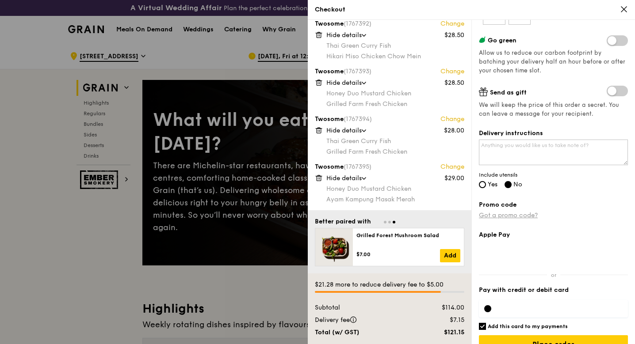
click at [528, 215] on link "Got a promo code?" at bounding box center [508, 216] width 59 height 8
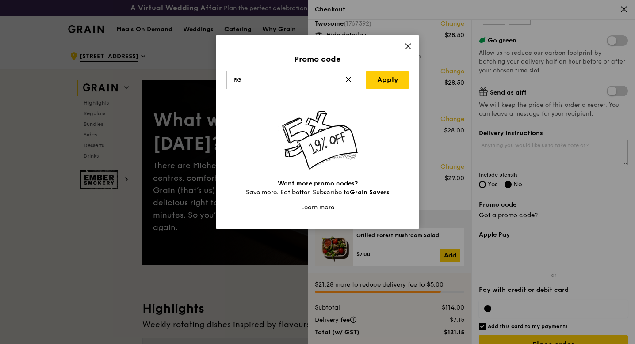
type input "r"
click at [391, 84] on link "Apply" at bounding box center [387, 80] width 42 height 19
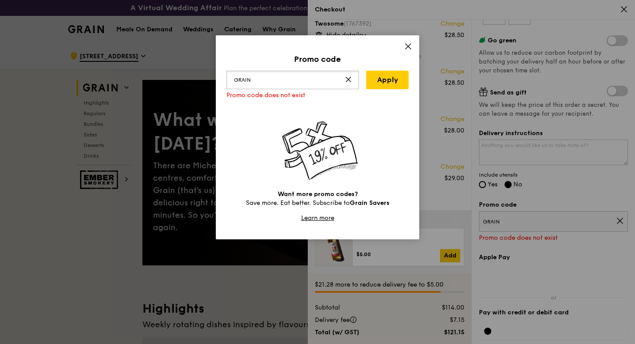
click at [234, 80] on input "GRAIN" at bounding box center [292, 80] width 133 height 19
type input "tryGRAIN"
click at [393, 78] on link "Apply" at bounding box center [387, 80] width 42 height 19
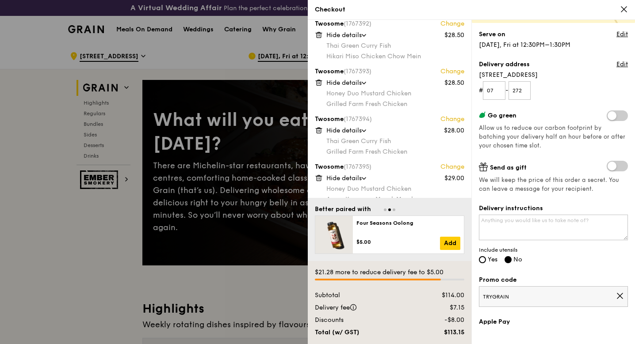
scroll to position [73, 0]
click at [542, 221] on textarea "Delivery instructions" at bounding box center [553, 227] width 149 height 26
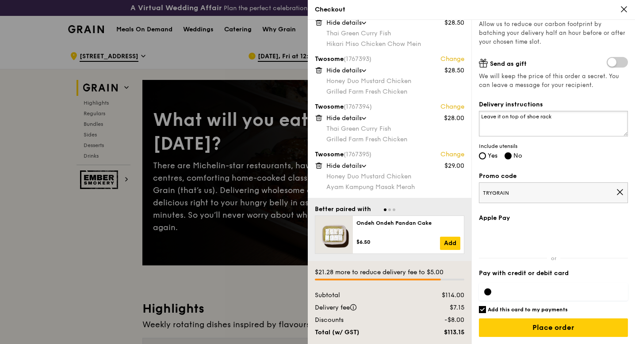
scroll to position [177, 0]
type textarea "Leave it on top of shoe rack"
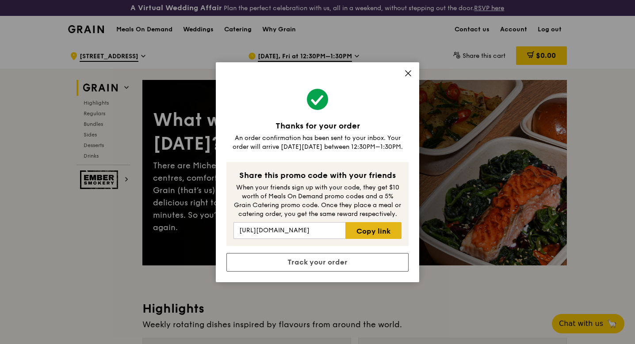
click at [362, 232] on link "Copy link" at bounding box center [373, 230] width 56 height 17
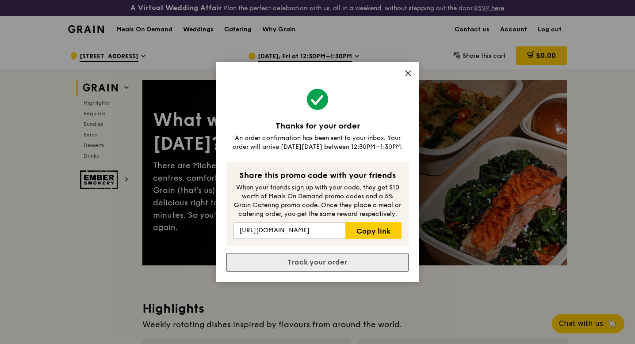
click at [358, 267] on link "Track your order" at bounding box center [317, 262] width 182 height 19
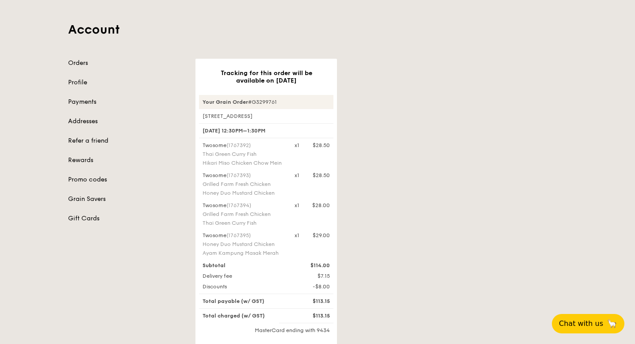
scroll to position [37, 0]
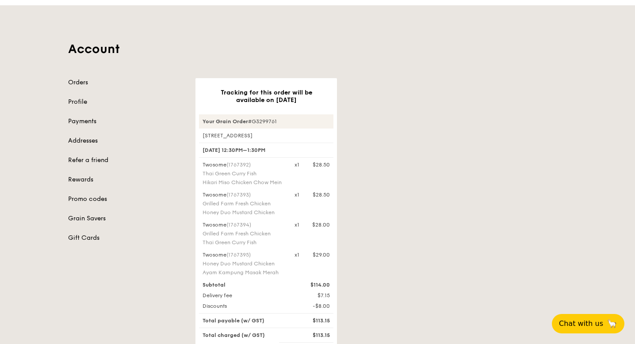
click at [76, 81] on link "Orders" at bounding box center [126, 82] width 117 height 9
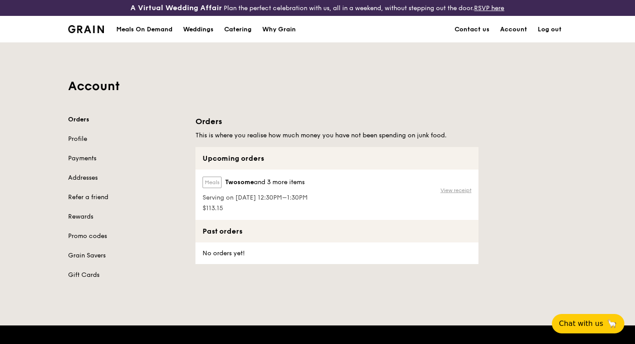
click at [447, 191] on link "View receipt" at bounding box center [455, 190] width 31 height 7
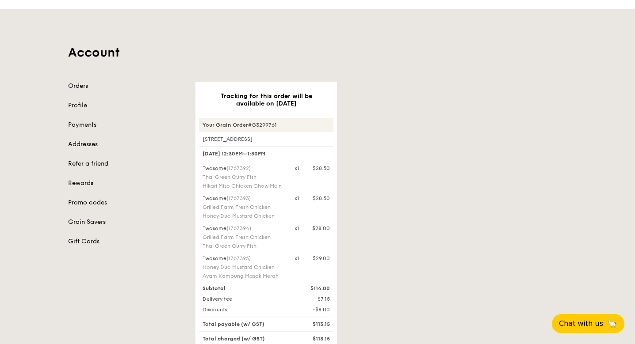
scroll to position [18, 0]
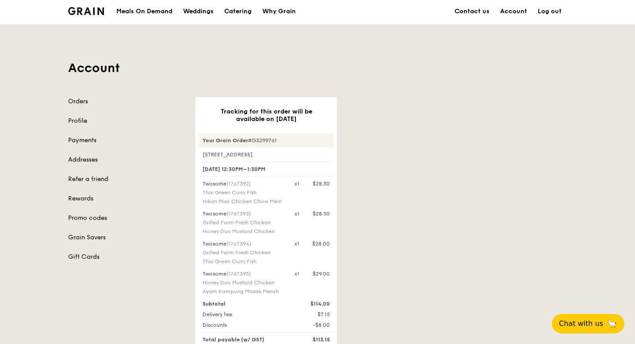
click at [88, 121] on link "Profile" at bounding box center [126, 121] width 117 height 9
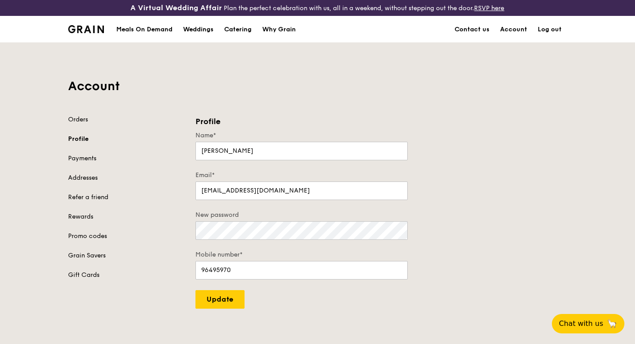
click at [80, 120] on link "Orders" at bounding box center [126, 119] width 117 height 9
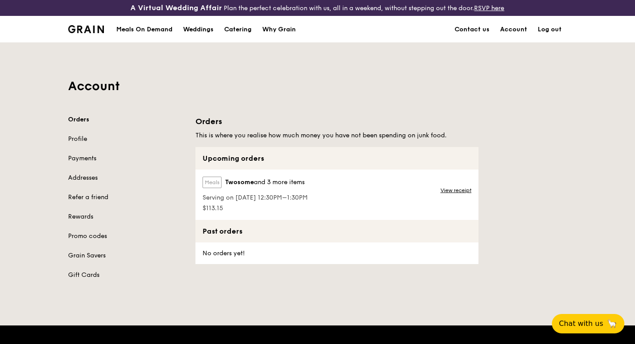
click at [478, 31] on link "Contact us" at bounding box center [472, 29] width 46 height 27
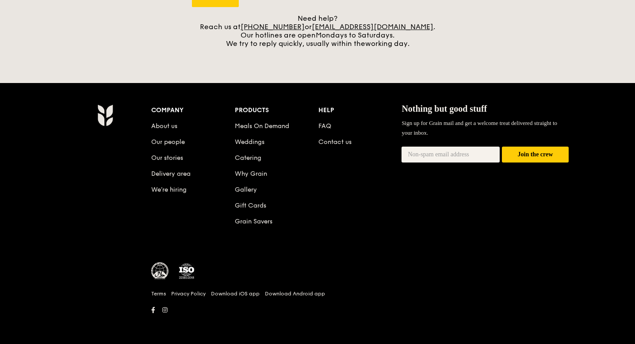
scroll to position [358, 0]
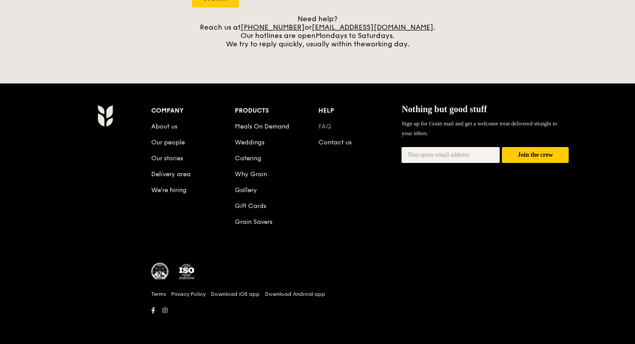
click at [326, 128] on link "FAQ" at bounding box center [324, 127] width 13 height 8
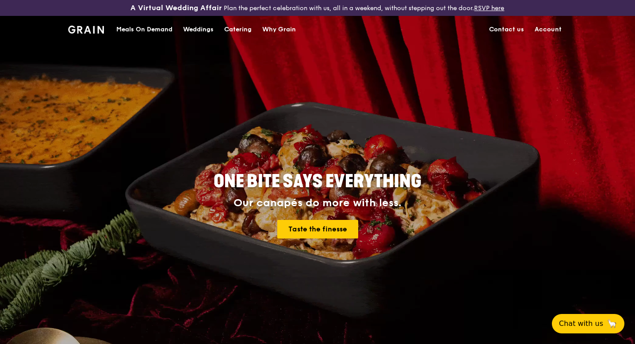
click at [516, 28] on link "Contact us" at bounding box center [507, 29] width 46 height 27
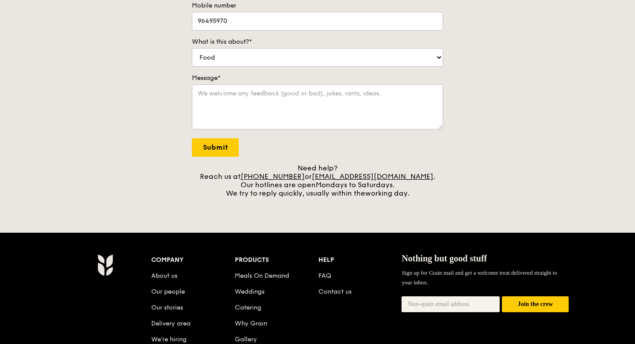
scroll to position [211, 0]
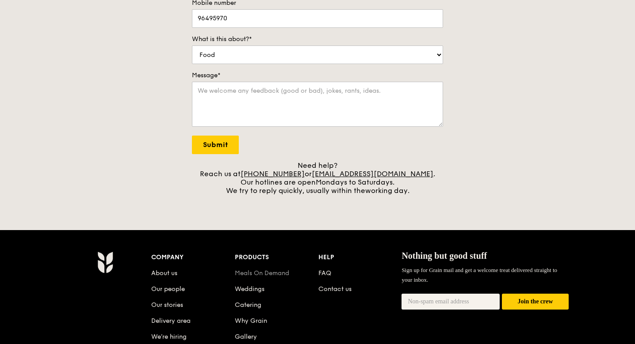
click at [284, 272] on link "Meals On Demand" at bounding box center [262, 274] width 54 height 8
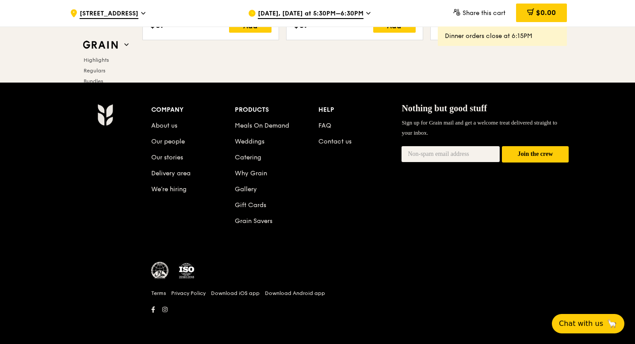
scroll to position [3718, 0]
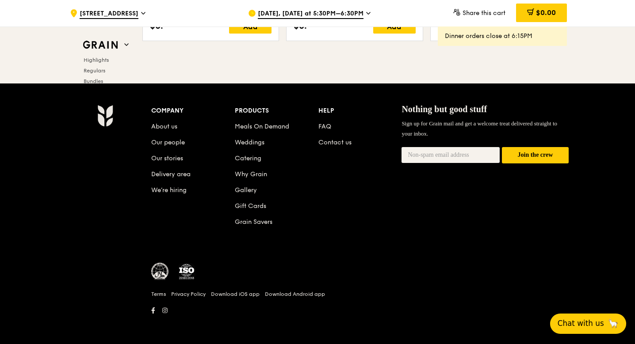
click at [571, 315] on button "Chat with us 🦙" at bounding box center [588, 324] width 76 height 20
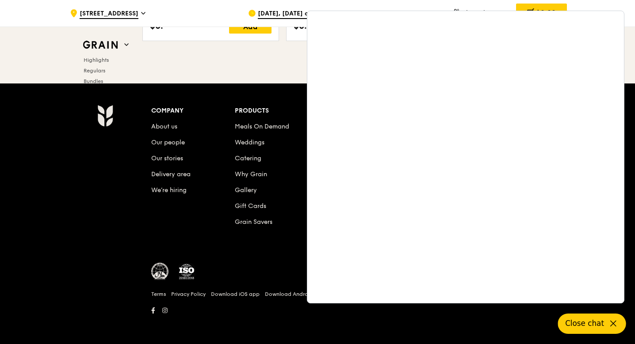
click at [613, 322] on icon at bounding box center [613, 324] width 11 height 11
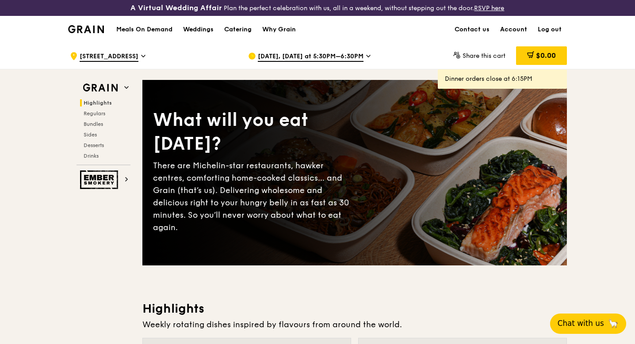
scroll to position [0, 0]
click at [483, 27] on link "Contact us" at bounding box center [472, 29] width 46 height 27
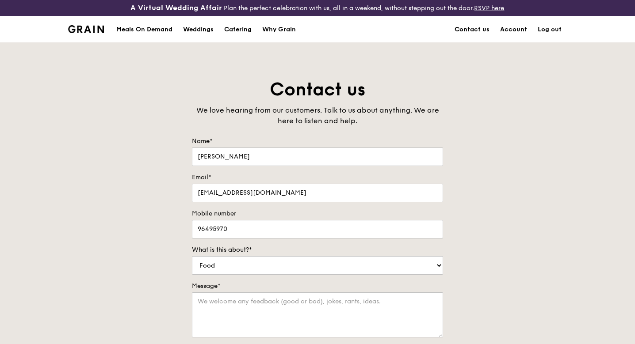
click at [520, 29] on link "Account" at bounding box center [514, 29] width 38 height 27
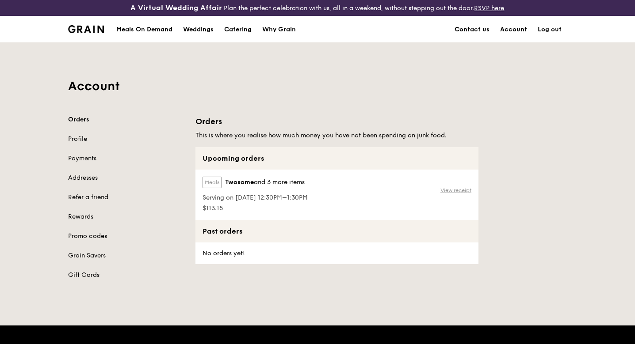
click at [451, 189] on link "View receipt" at bounding box center [455, 190] width 31 height 7
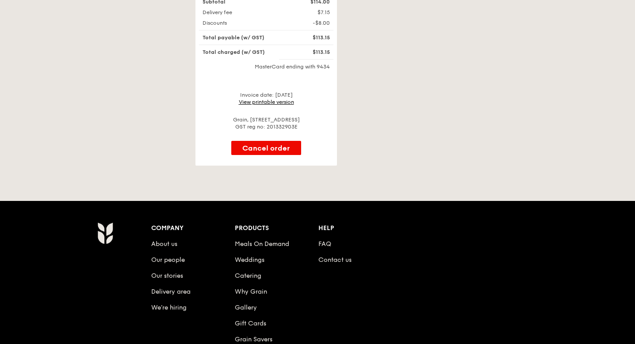
scroll to position [359, 0]
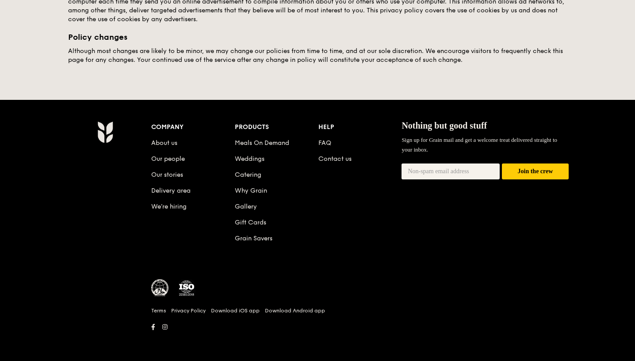
scroll to position [495, 0]
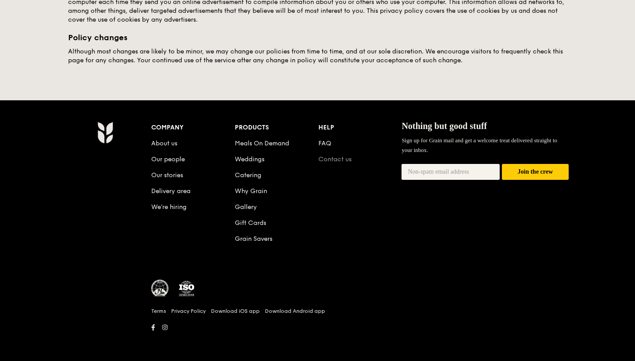
click at [336, 160] on link "Contact us" at bounding box center [334, 160] width 33 height 8
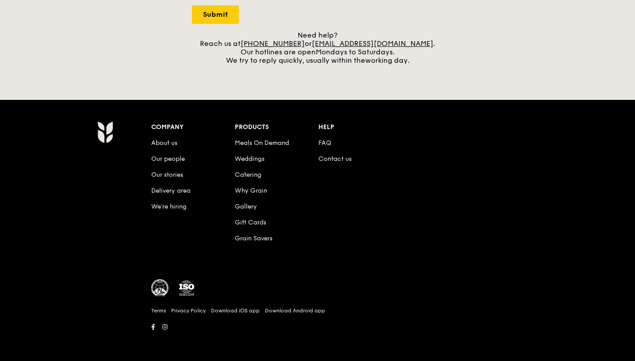
scroll to position [341, 0]
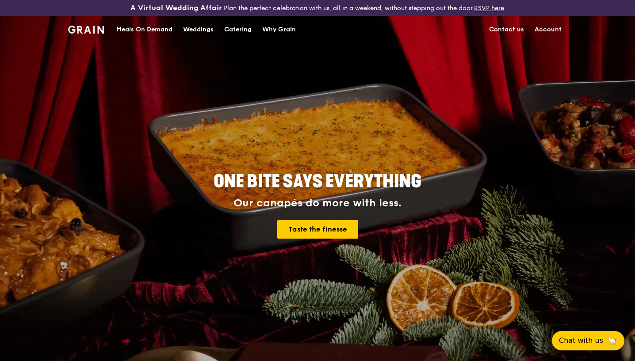
click at [160, 26] on div "Meals On Demand" at bounding box center [144, 29] width 56 height 27
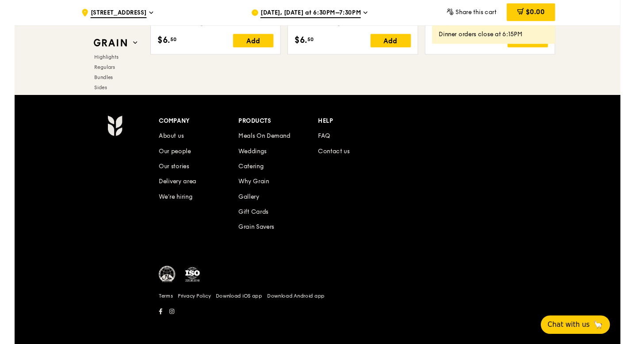
scroll to position [3701, 0]
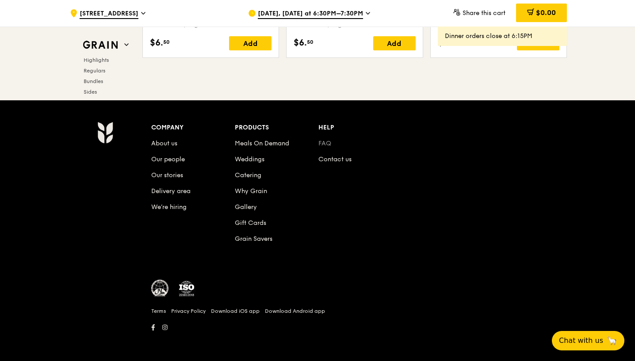
click at [321, 141] on link "FAQ" at bounding box center [324, 144] width 13 height 8
